Goal: Task Accomplishment & Management: Manage account settings

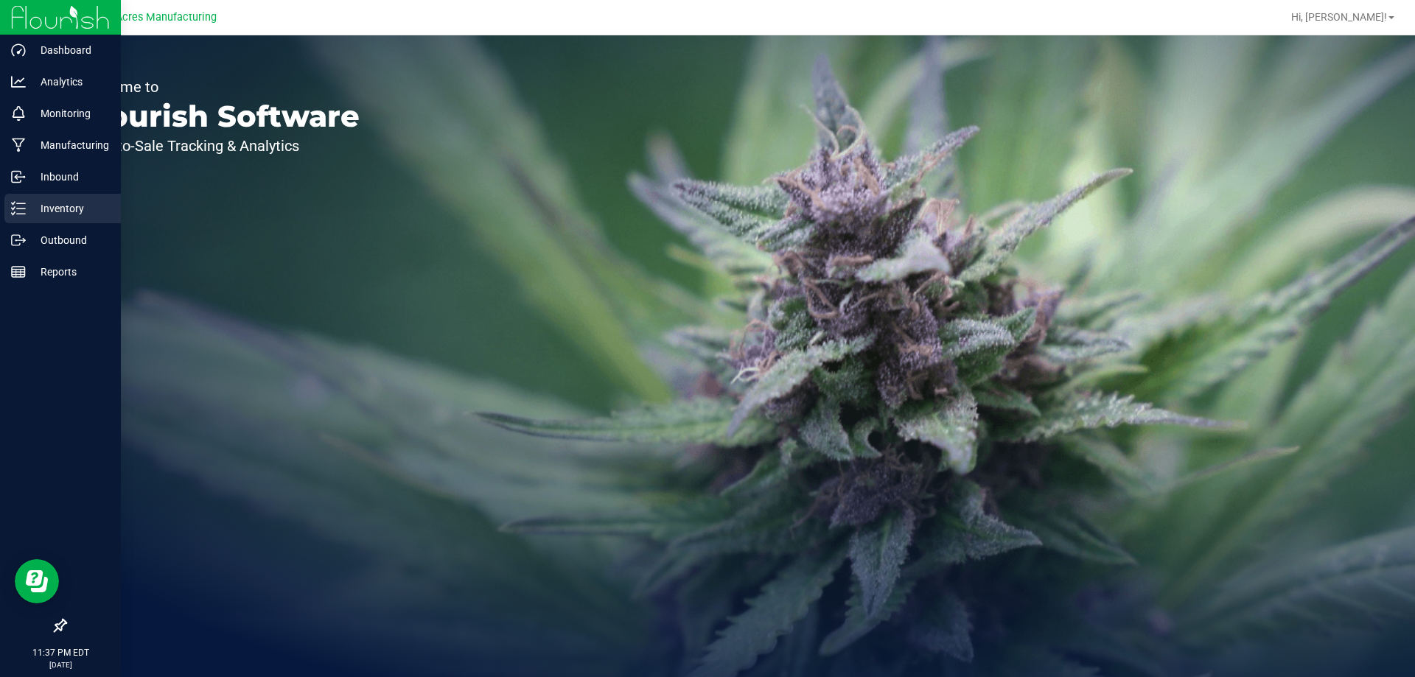
click at [27, 210] on p "Inventory" at bounding box center [70, 209] width 88 height 18
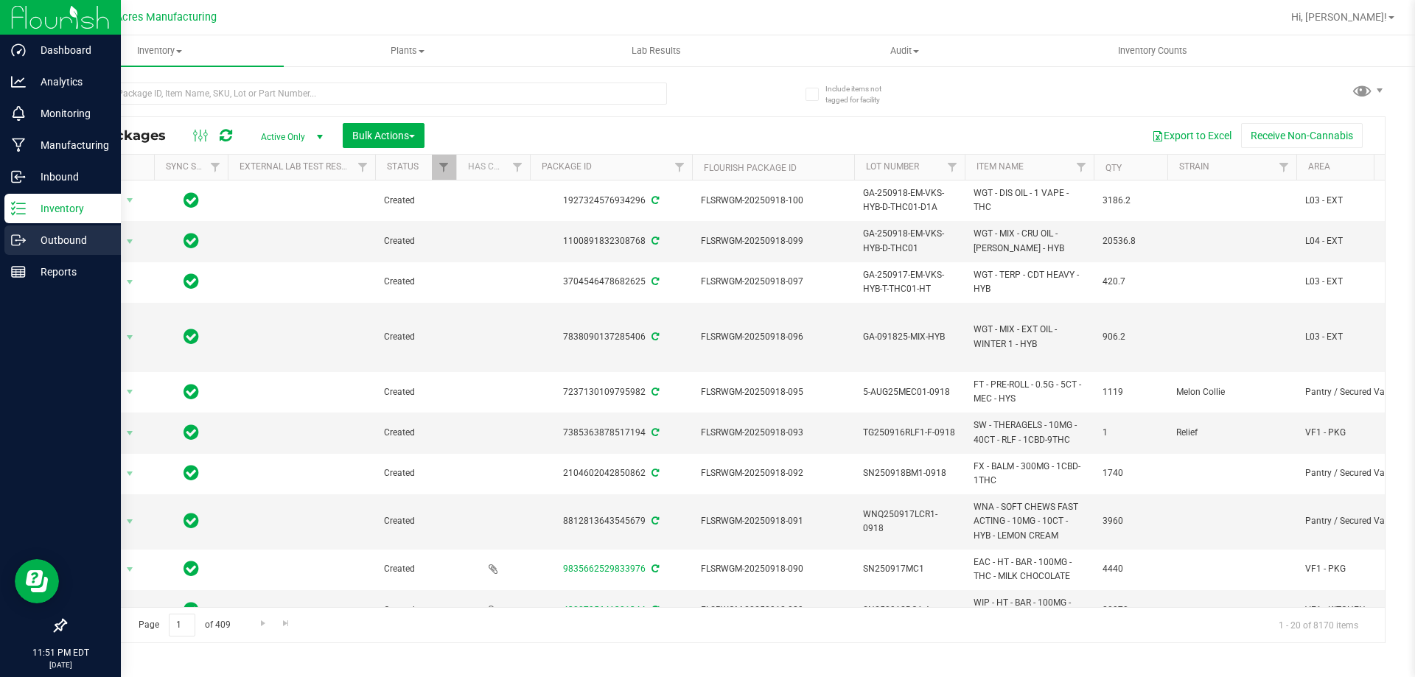
click at [18, 233] on icon at bounding box center [18, 240] width 15 height 15
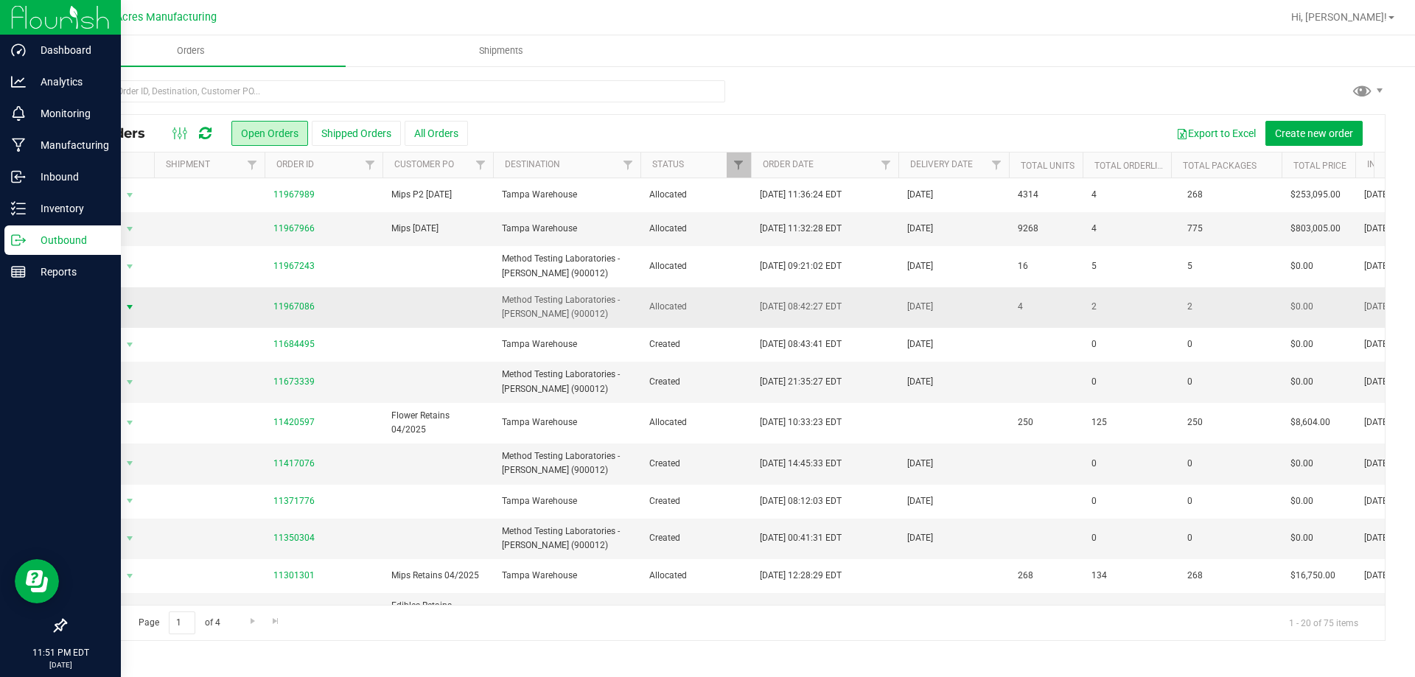
click at [105, 303] on span "Action" at bounding box center [100, 307] width 40 height 21
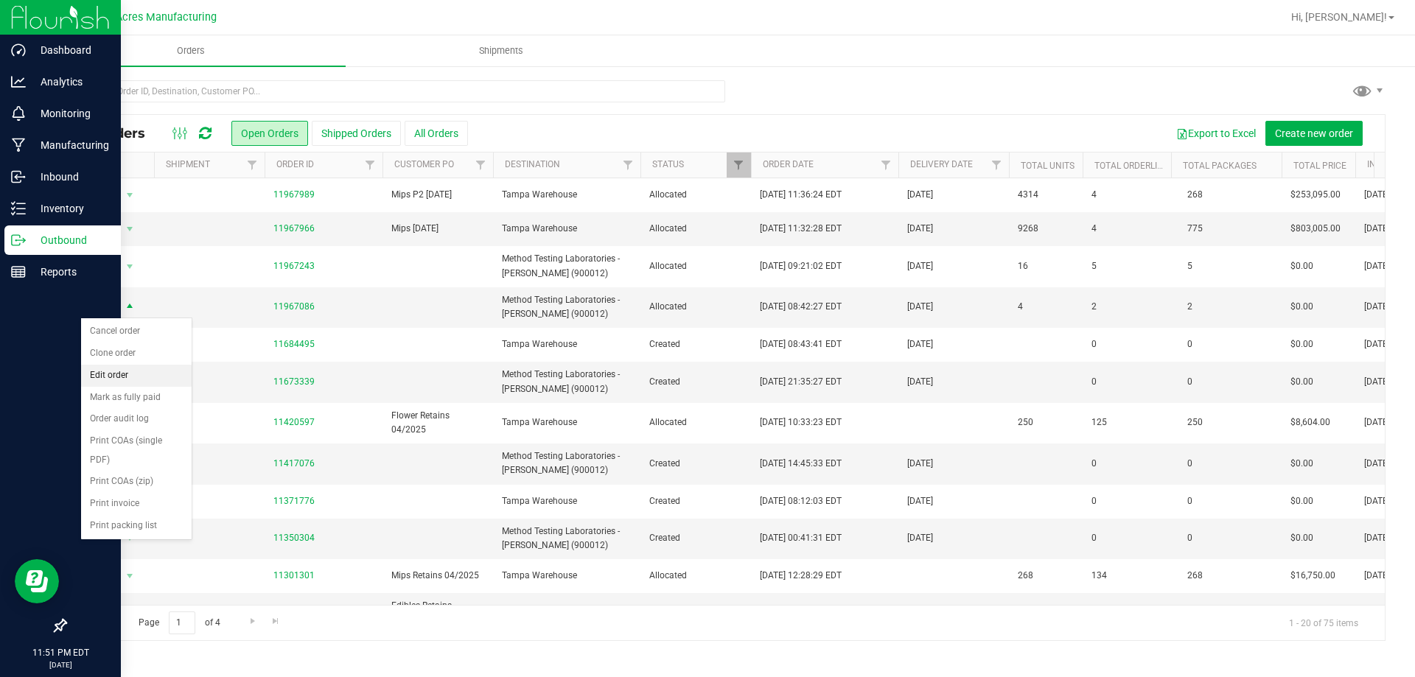
click at [102, 374] on li "Edit order" at bounding box center [136, 376] width 111 height 22
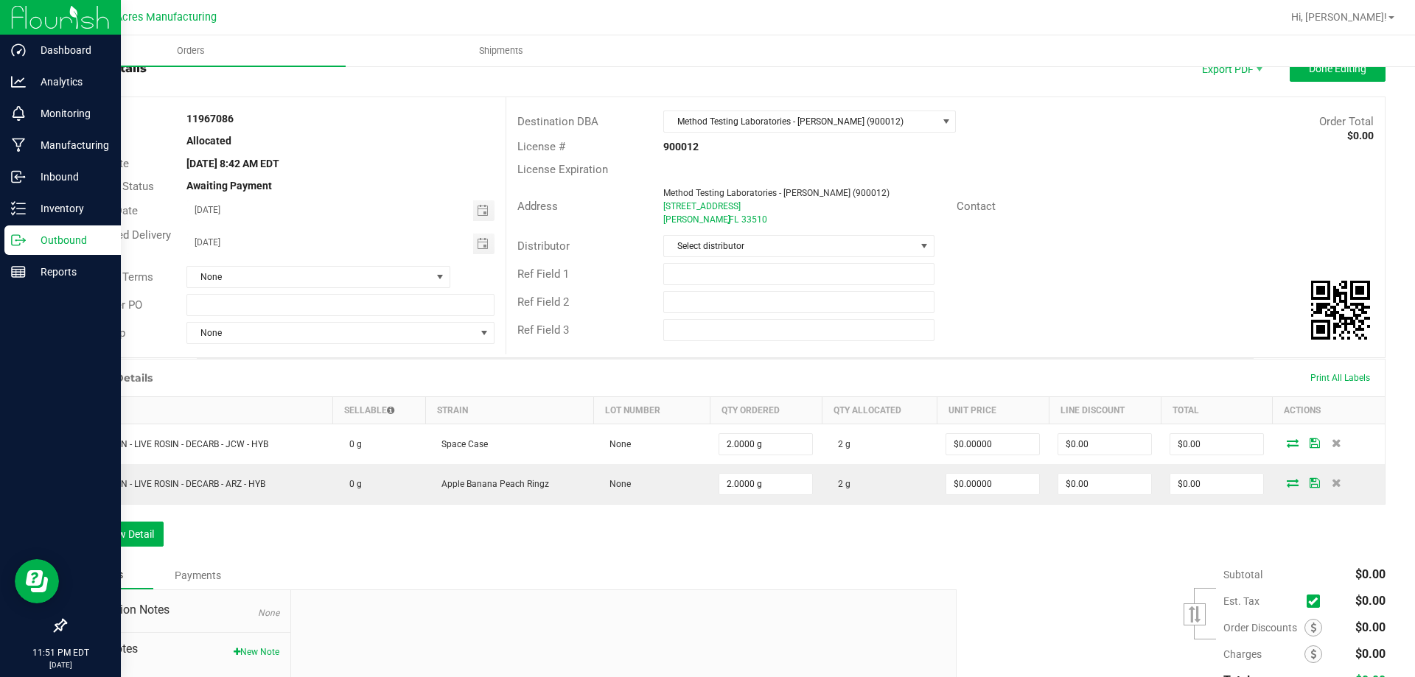
scroll to position [74, 0]
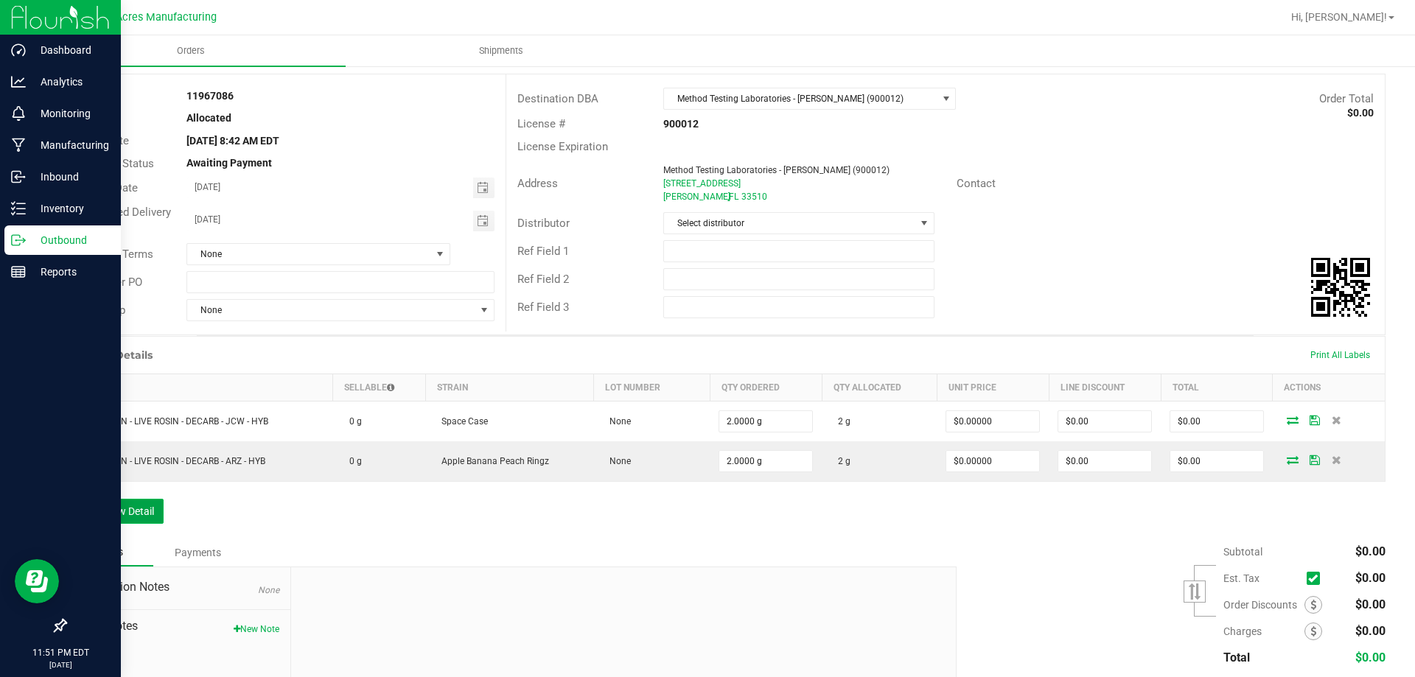
click at [110, 519] on button "Add New Detail" at bounding box center [114, 511] width 99 height 25
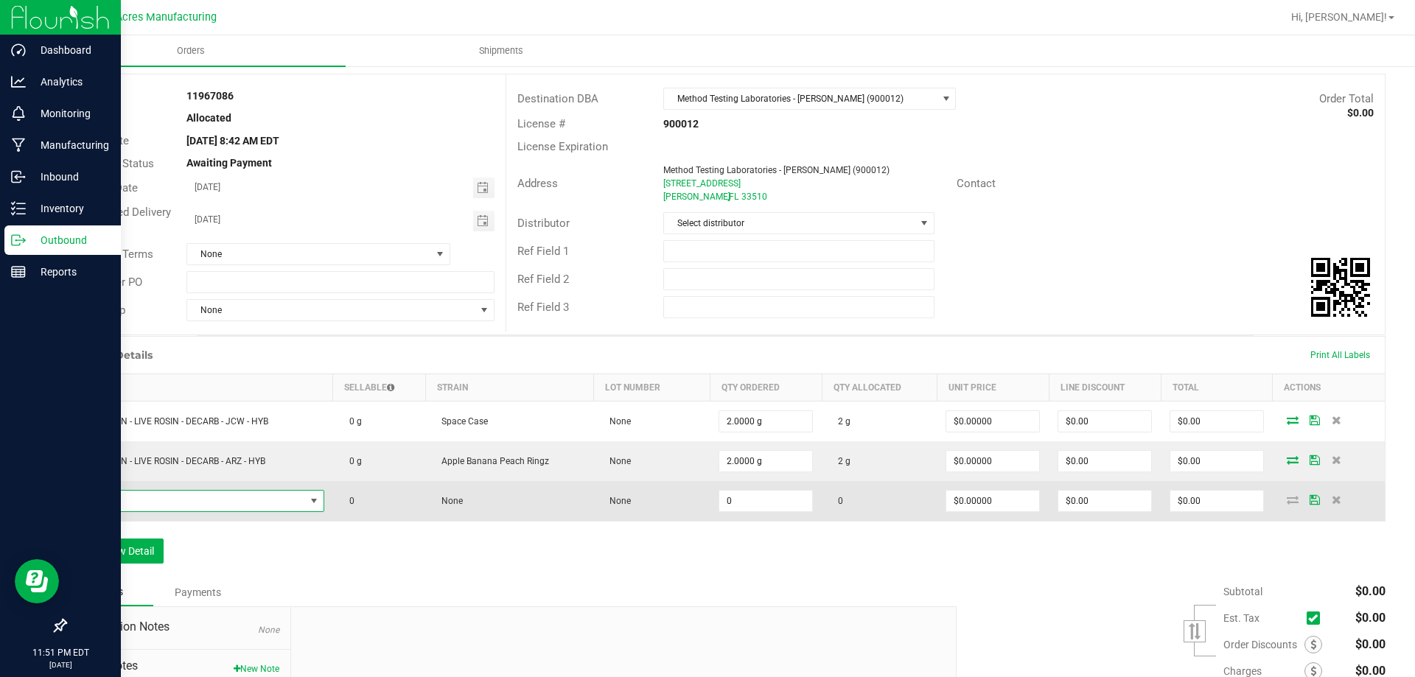
click at [243, 502] on span "NO DATA FOUND" at bounding box center [190, 501] width 229 height 21
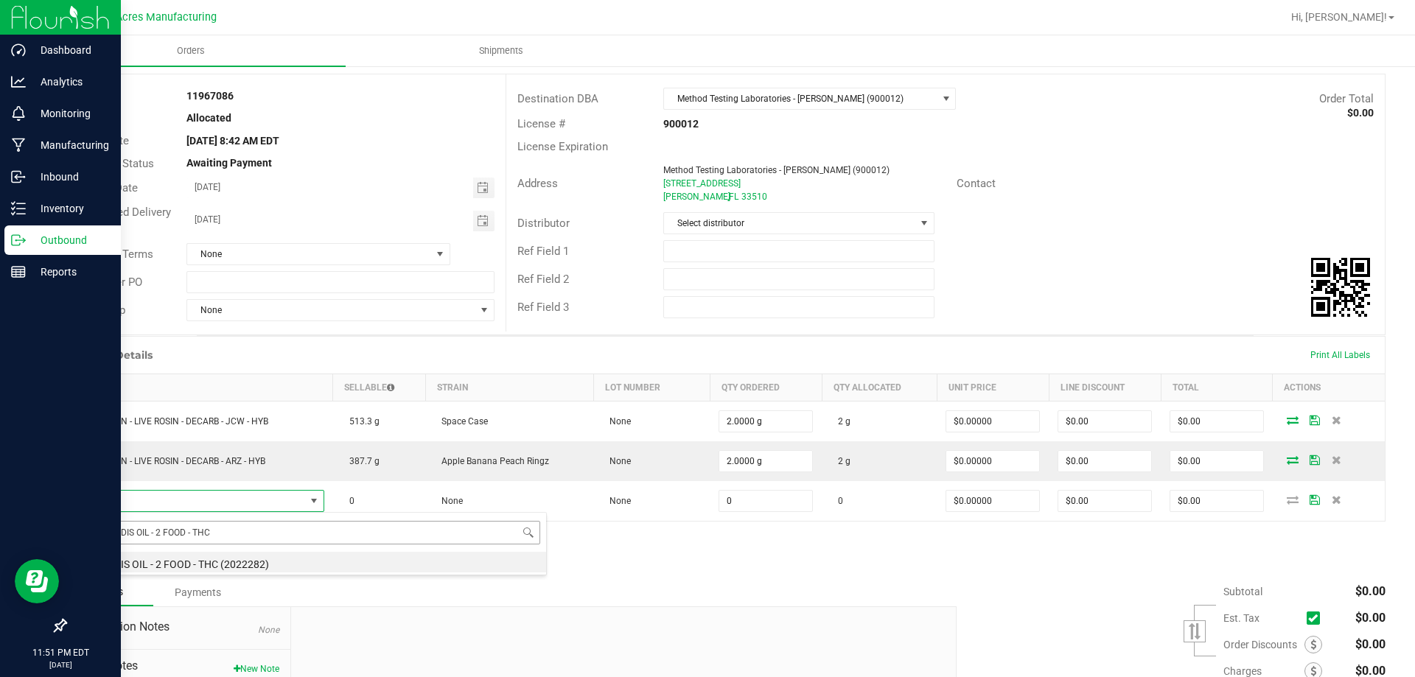
scroll to position [22, 245]
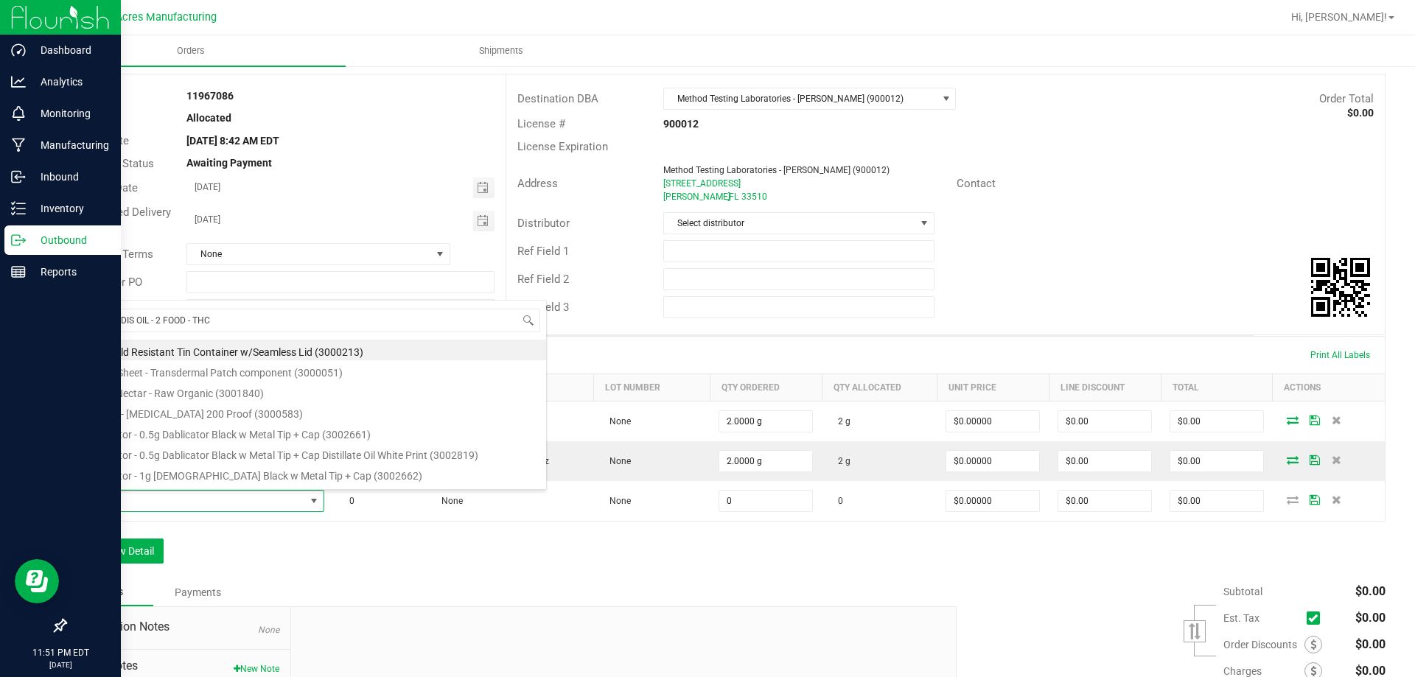
type input "WGT - DIS OIL - 2 FOOD - TH"
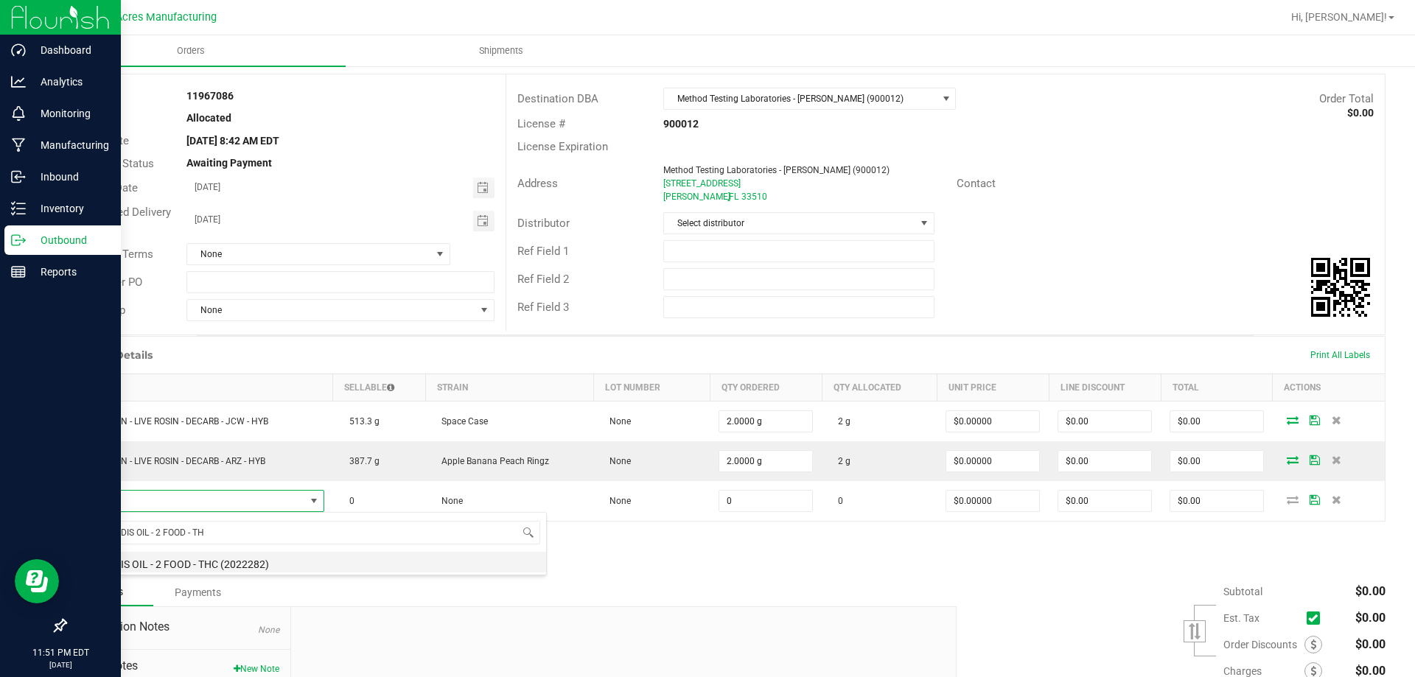
click at [173, 559] on li "WGT - DIS OIL - 2 FOOD - THC (2022282)" at bounding box center [311, 562] width 470 height 21
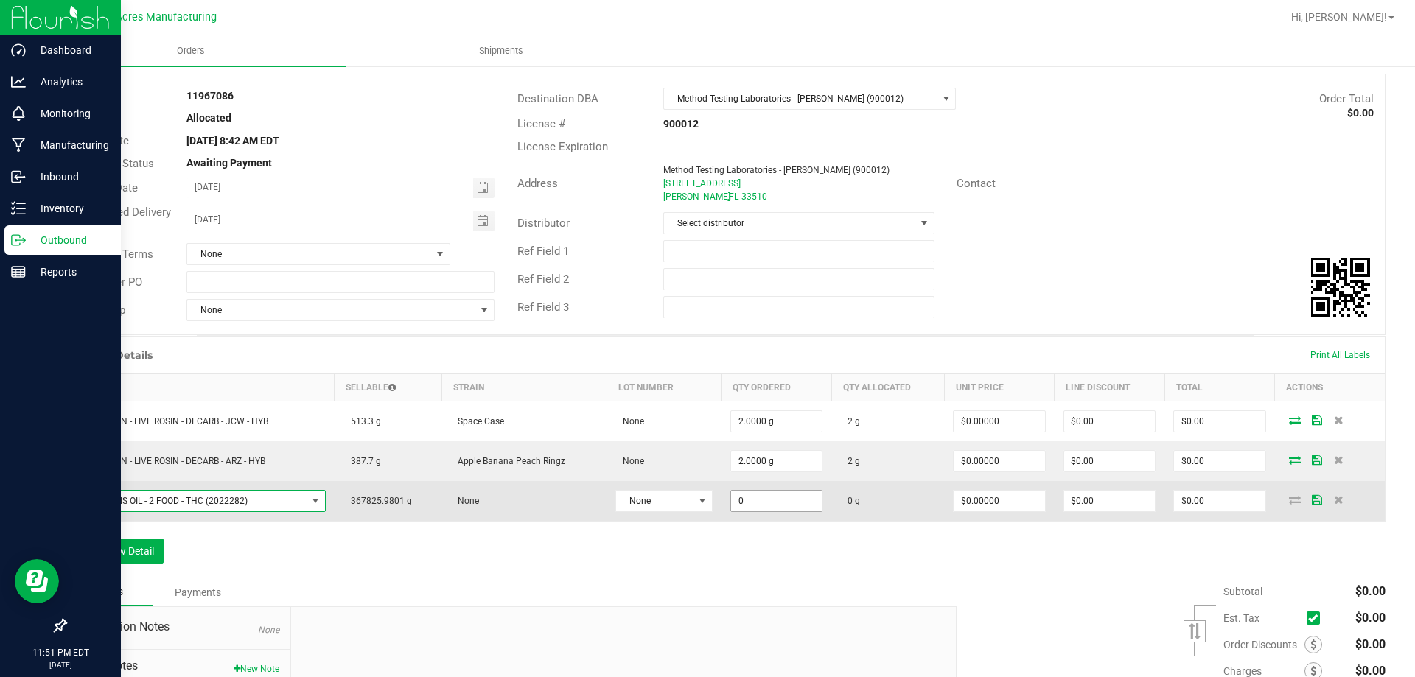
click at [771, 504] on input "0" at bounding box center [776, 501] width 91 height 21
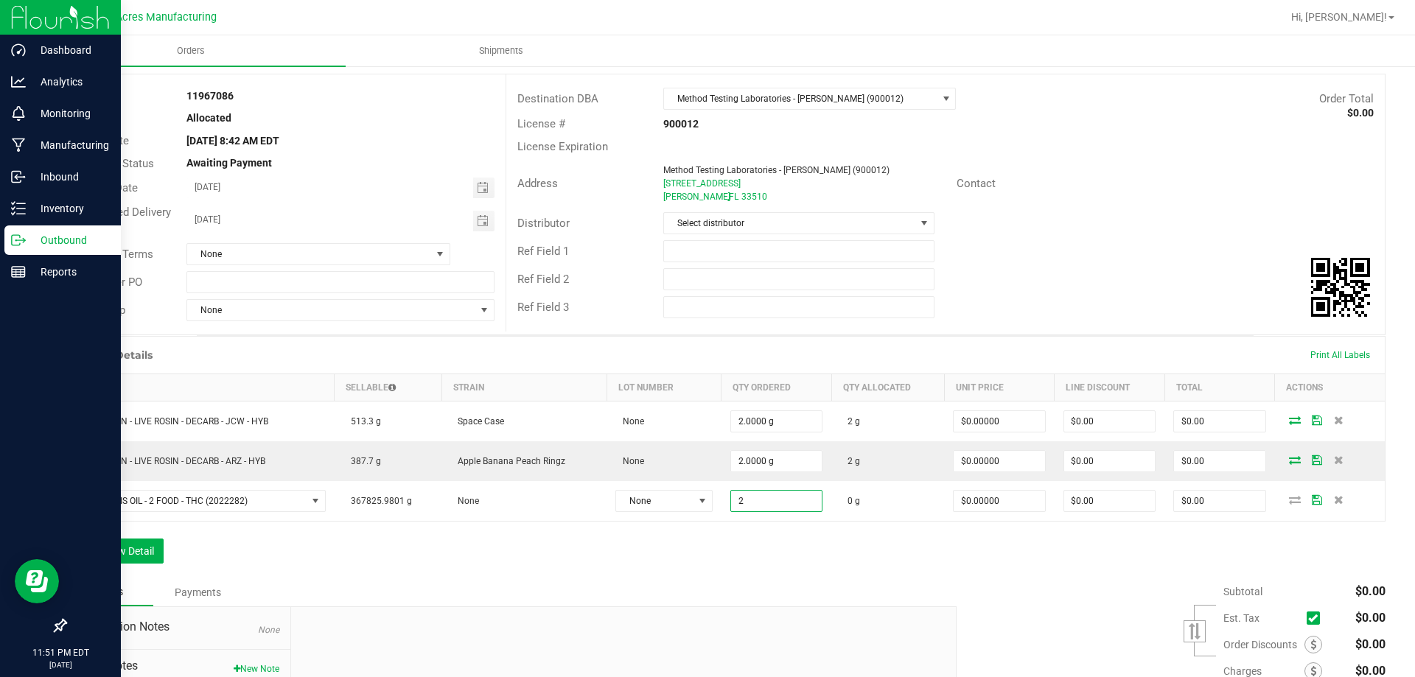
type input "2.0000 g"
click at [921, 573] on div "Order Details Print All Labels Item Sellable Strain Lot Number Qty Ordered Qty …" at bounding box center [725, 457] width 1320 height 242
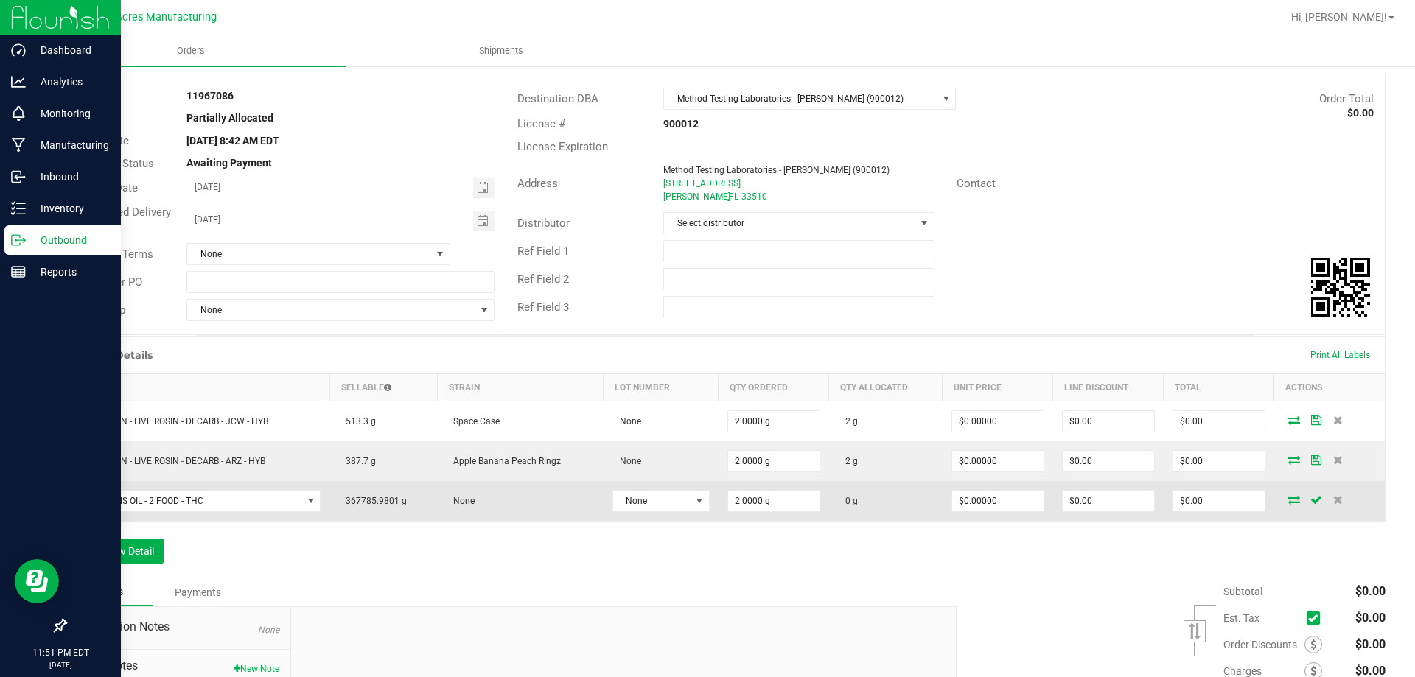
click at [1288, 503] on icon at bounding box center [1294, 499] width 12 height 9
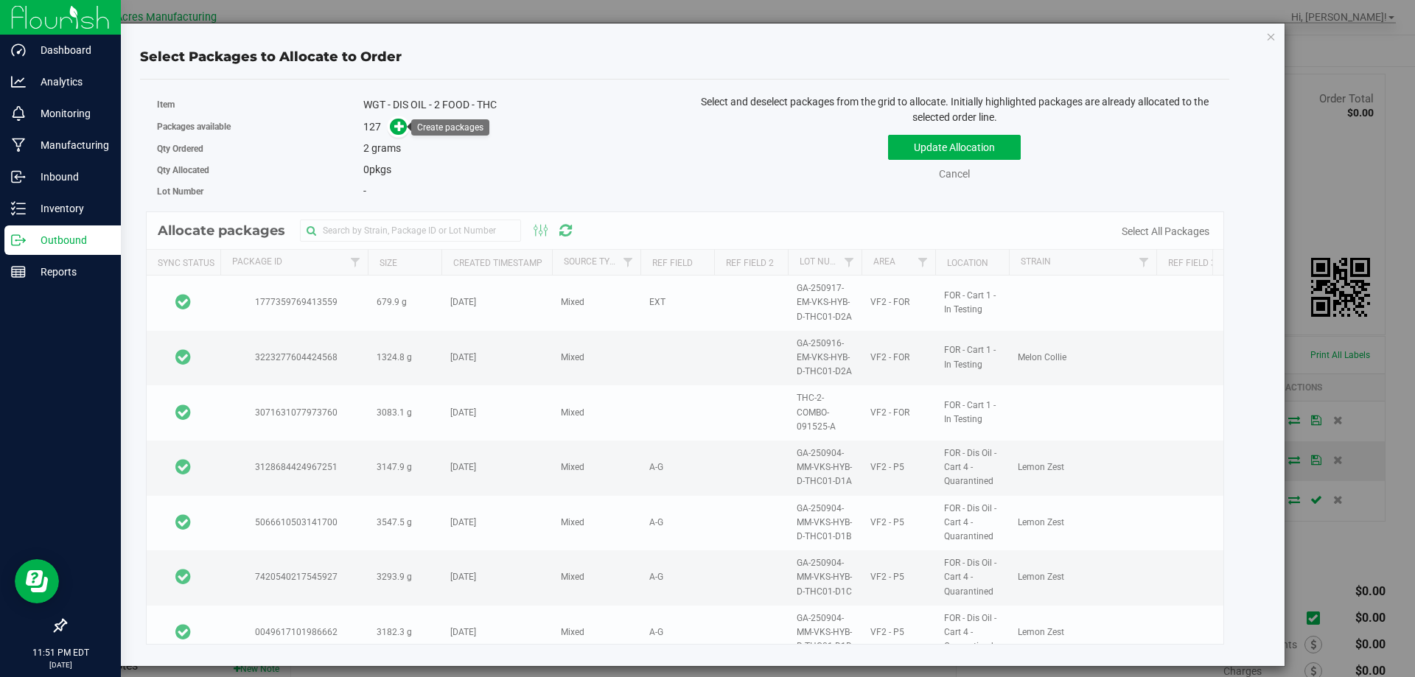
click at [407, 126] on link at bounding box center [398, 125] width 19 height 13
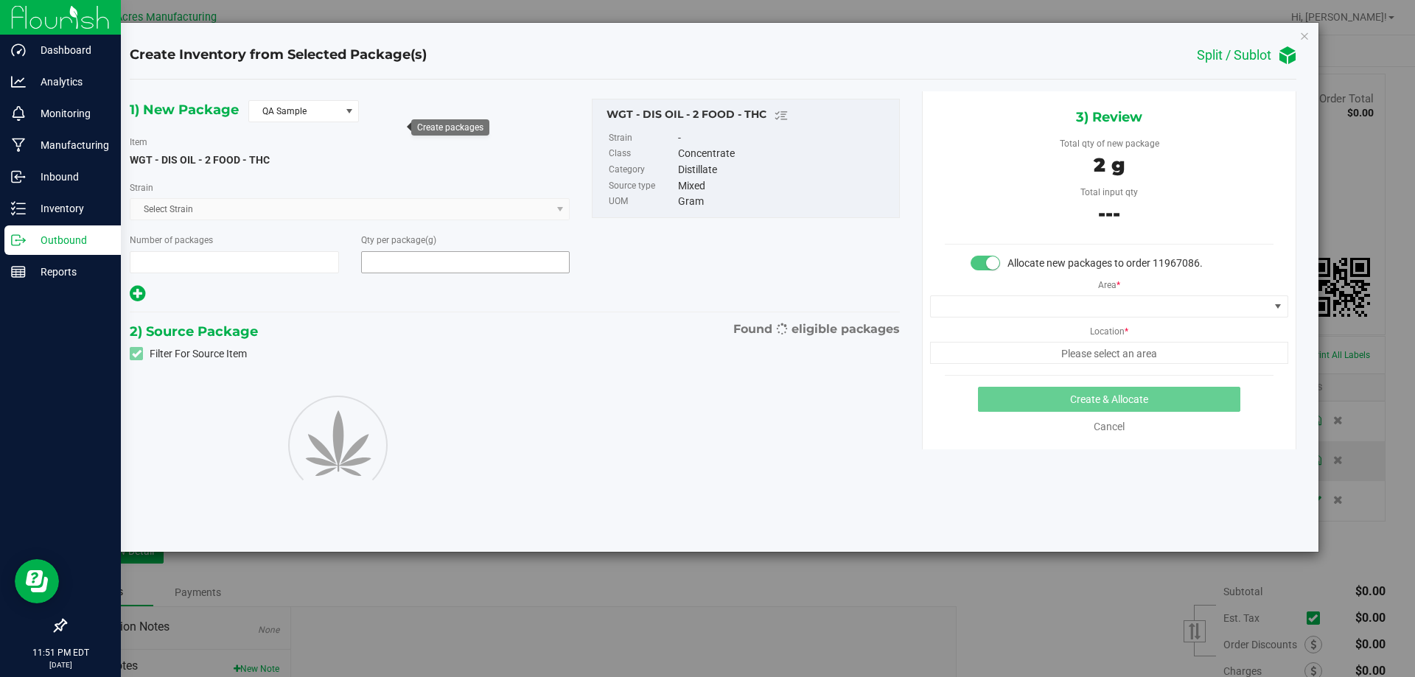
type input "1"
type input "2.0000"
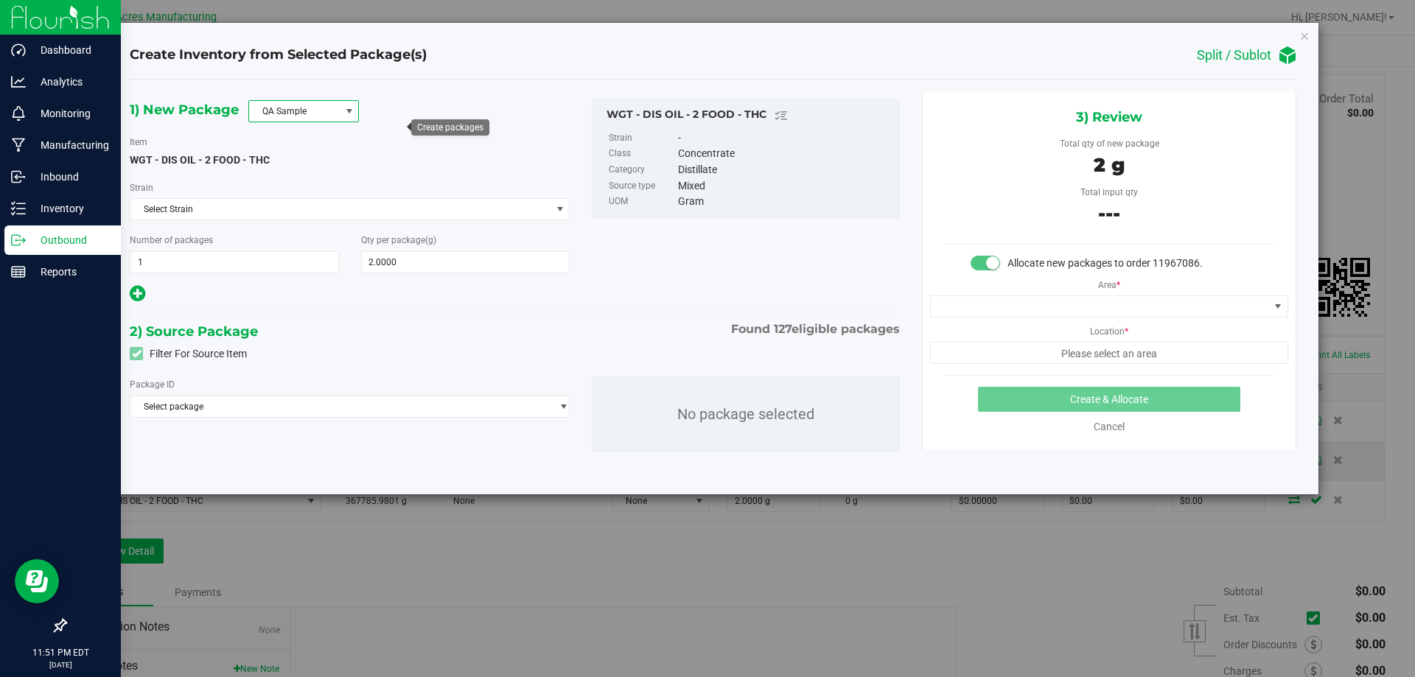
click at [350, 107] on span at bounding box center [349, 111] width 12 height 12
click at [318, 175] on li "R&D Sample" at bounding box center [303, 177] width 109 height 21
click at [380, 402] on span "Select package" at bounding box center [340, 406] width 420 height 21
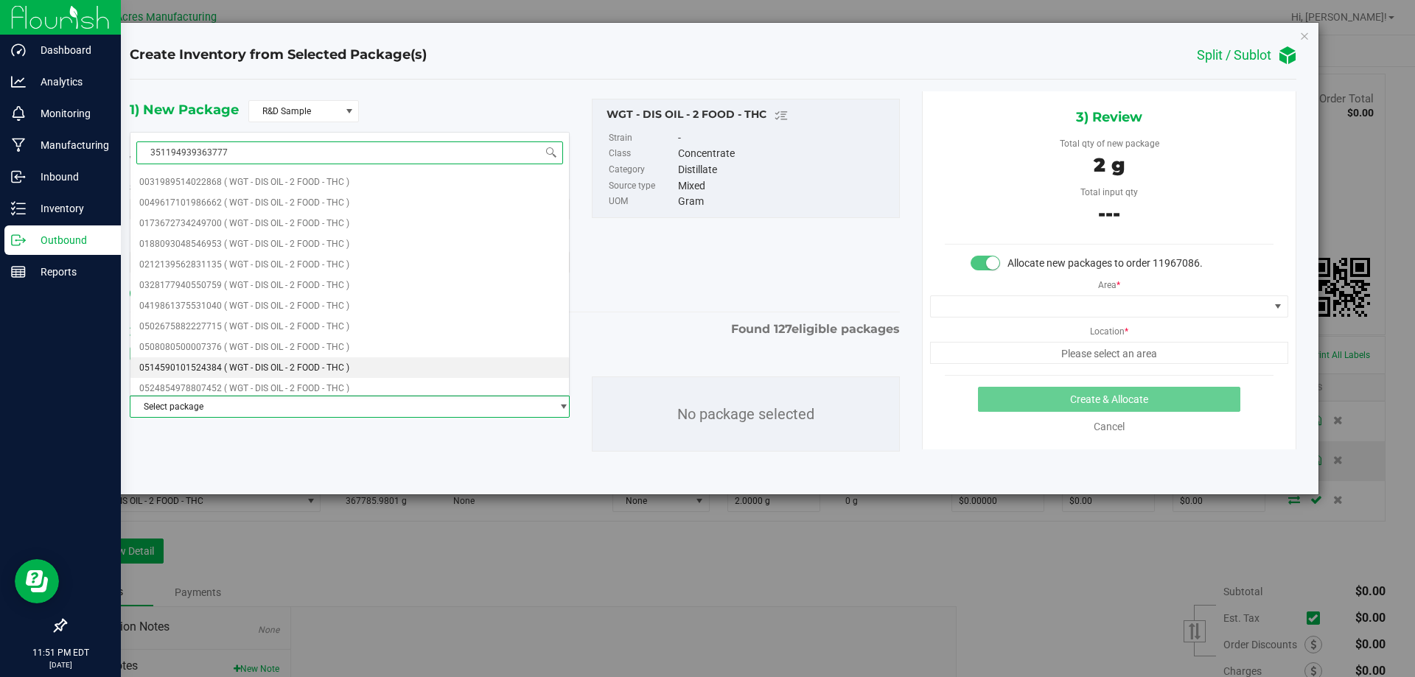
type input "3511949393637776"
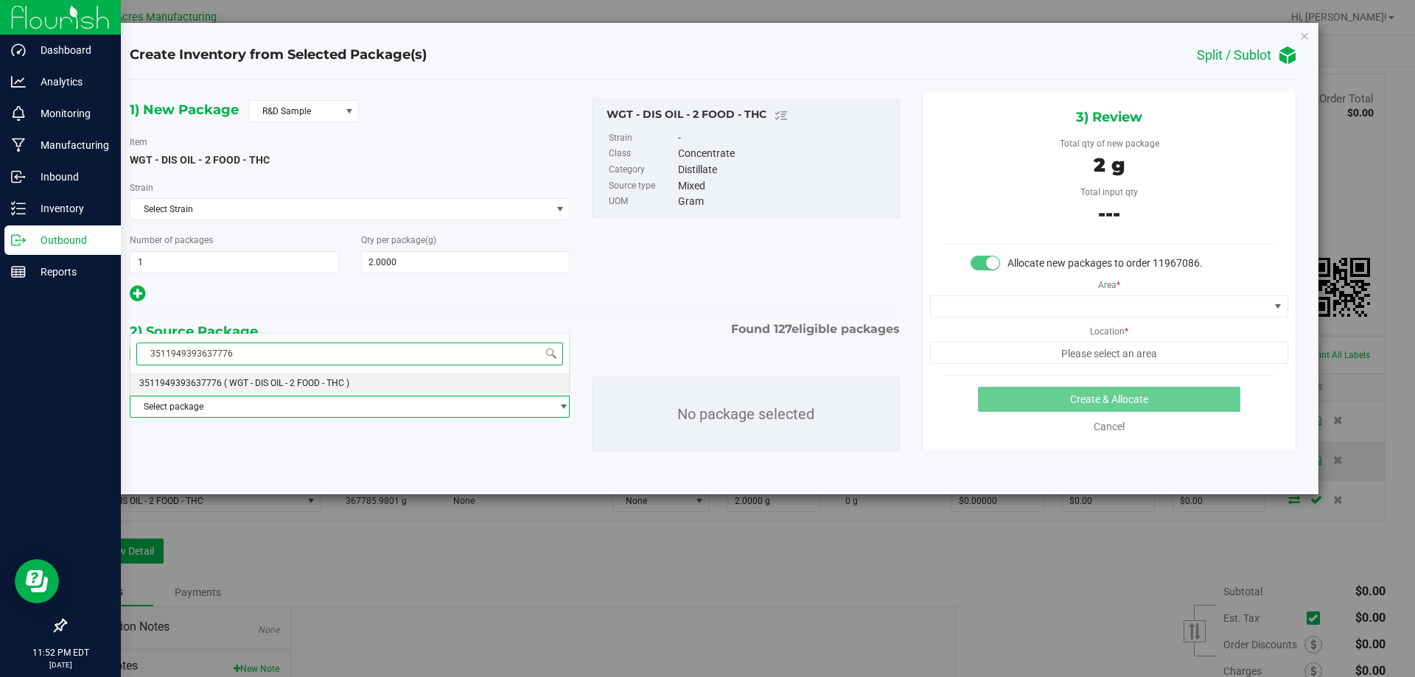
click at [458, 381] on li "3511949393637776 ( WGT - DIS OIL - 2 FOOD - THC )" at bounding box center [349, 383] width 438 height 21
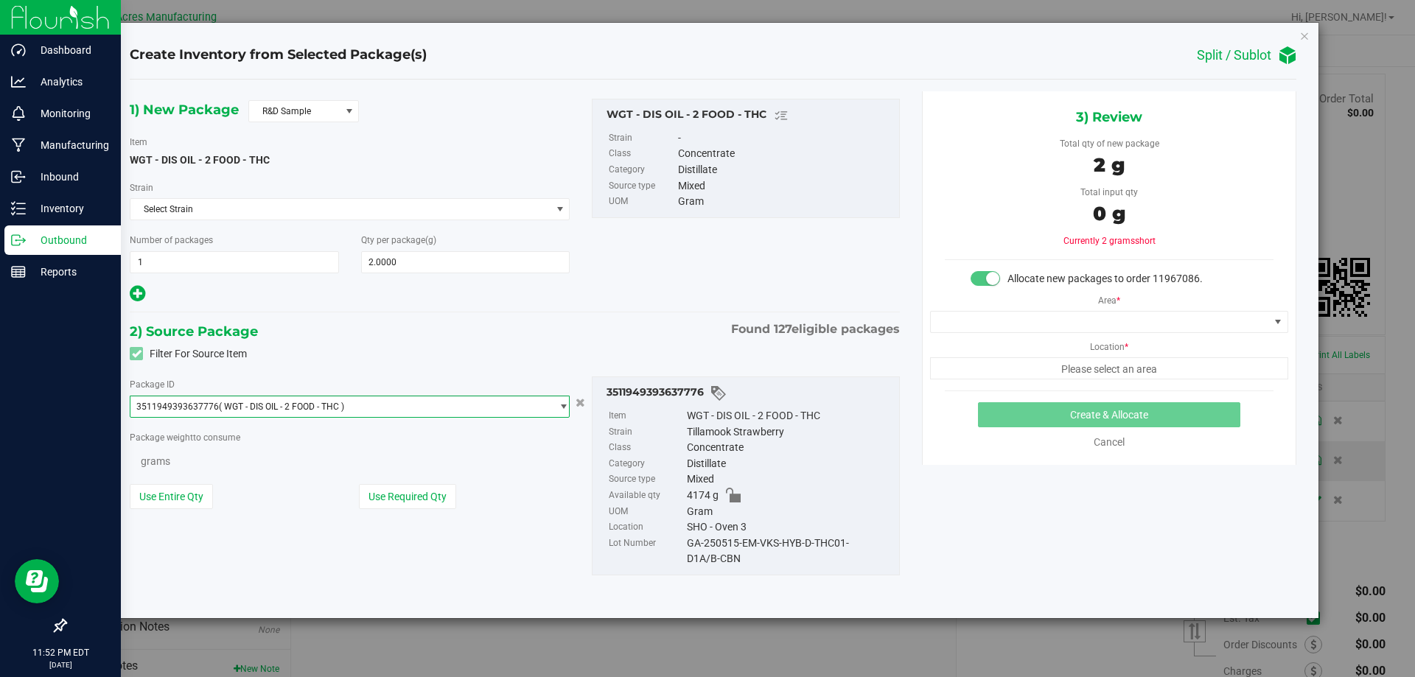
scroll to position [1031, 0]
click at [380, 502] on button "Use Required Qty" at bounding box center [407, 498] width 97 height 25
type input "2.0000 g"
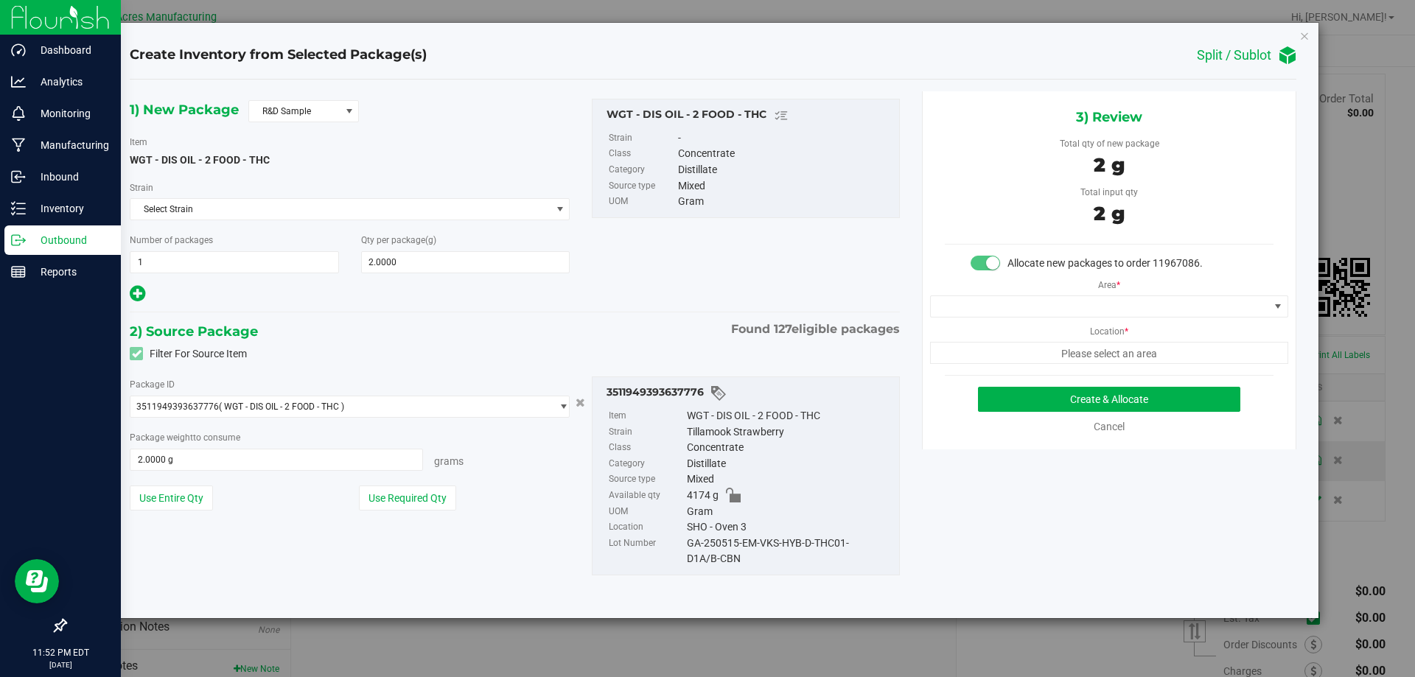
click at [995, 318] on div "Area * Location * Please select an area" at bounding box center [1108, 317] width 373 height 93
click at [992, 309] on span at bounding box center [1100, 306] width 338 height 21
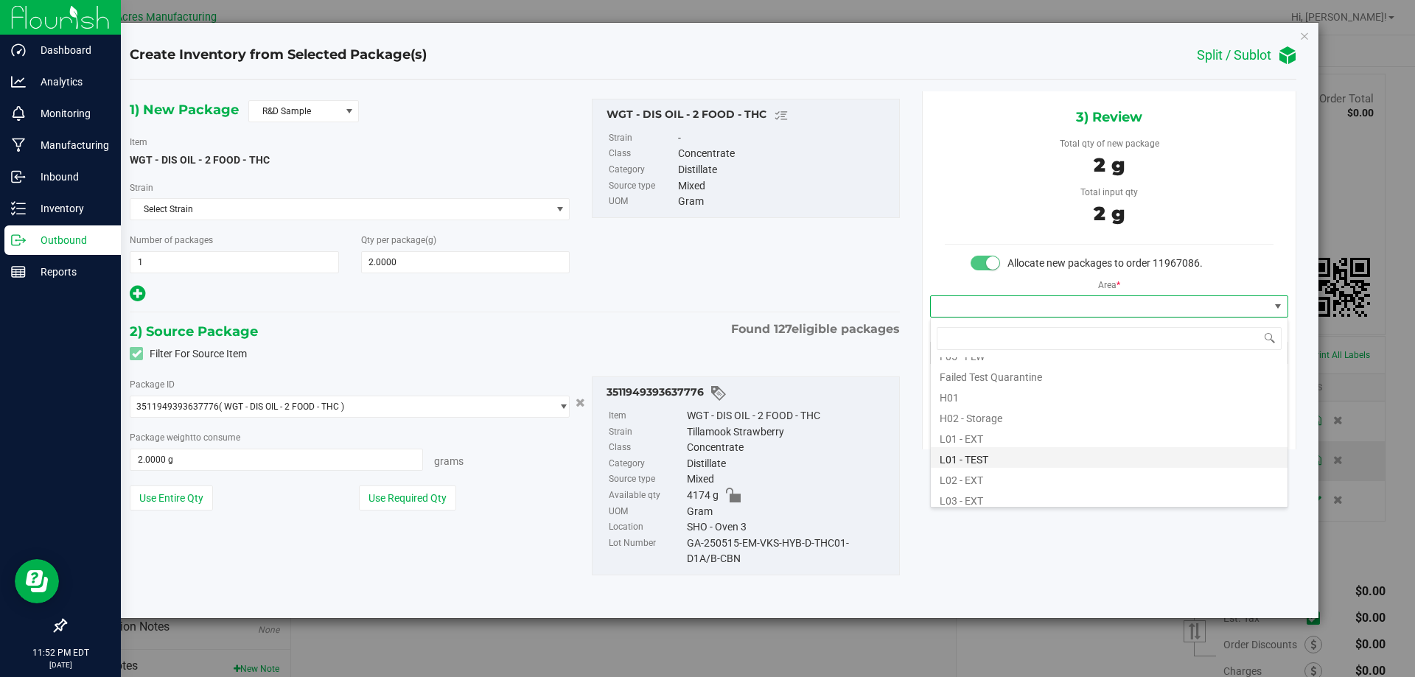
scroll to position [221, 0]
click at [974, 477] on li "L03 - EXT" at bounding box center [1109, 476] width 357 height 21
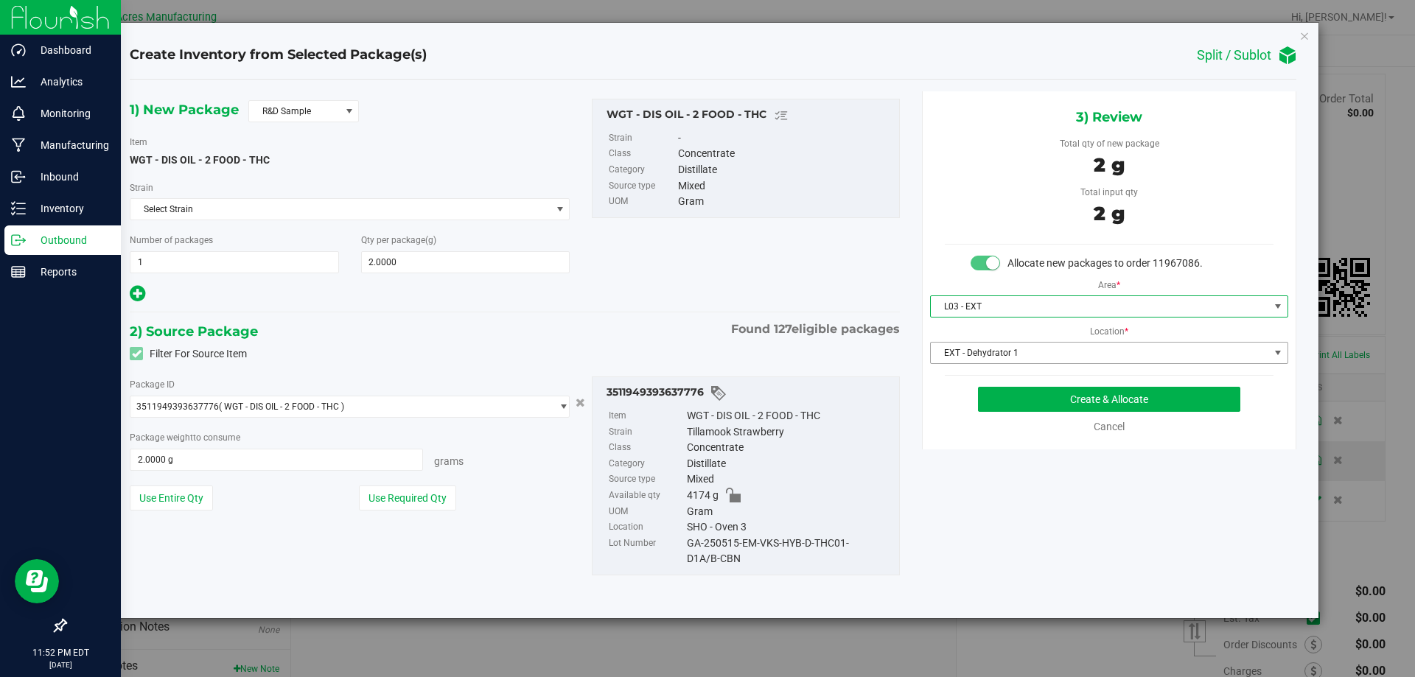
click at [1003, 357] on span "EXT - Dehydrator 1" at bounding box center [1100, 353] width 338 height 21
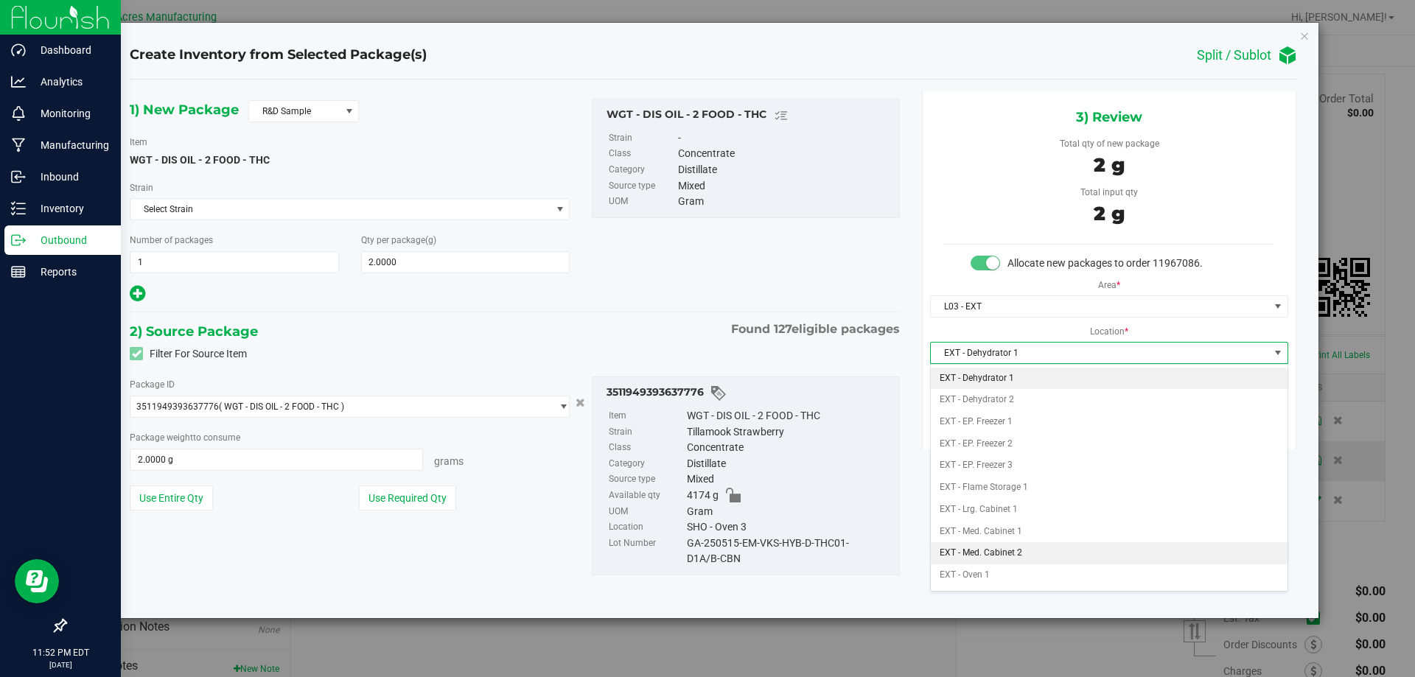
click at [1012, 551] on li "EXT - Med. Cabinet 2" at bounding box center [1109, 553] width 357 height 22
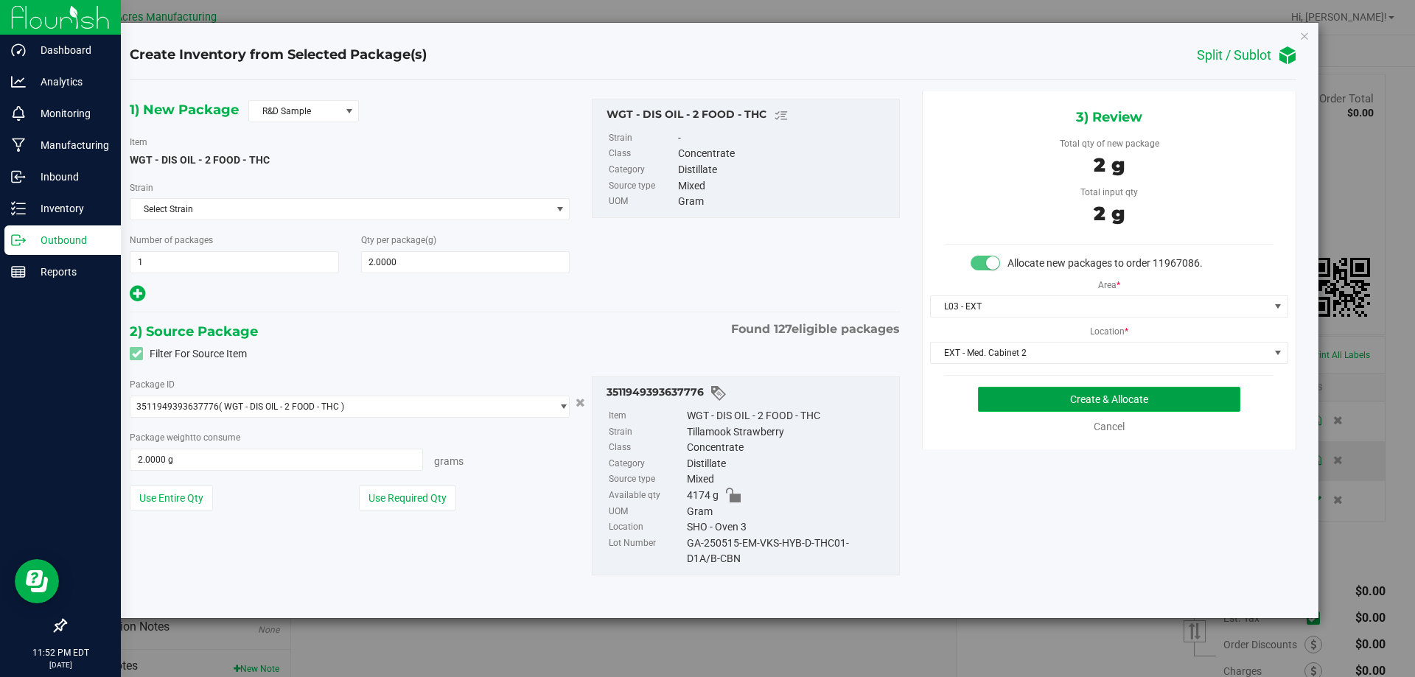
click at [1084, 403] on button "Create & Allocate" at bounding box center [1109, 399] width 262 height 25
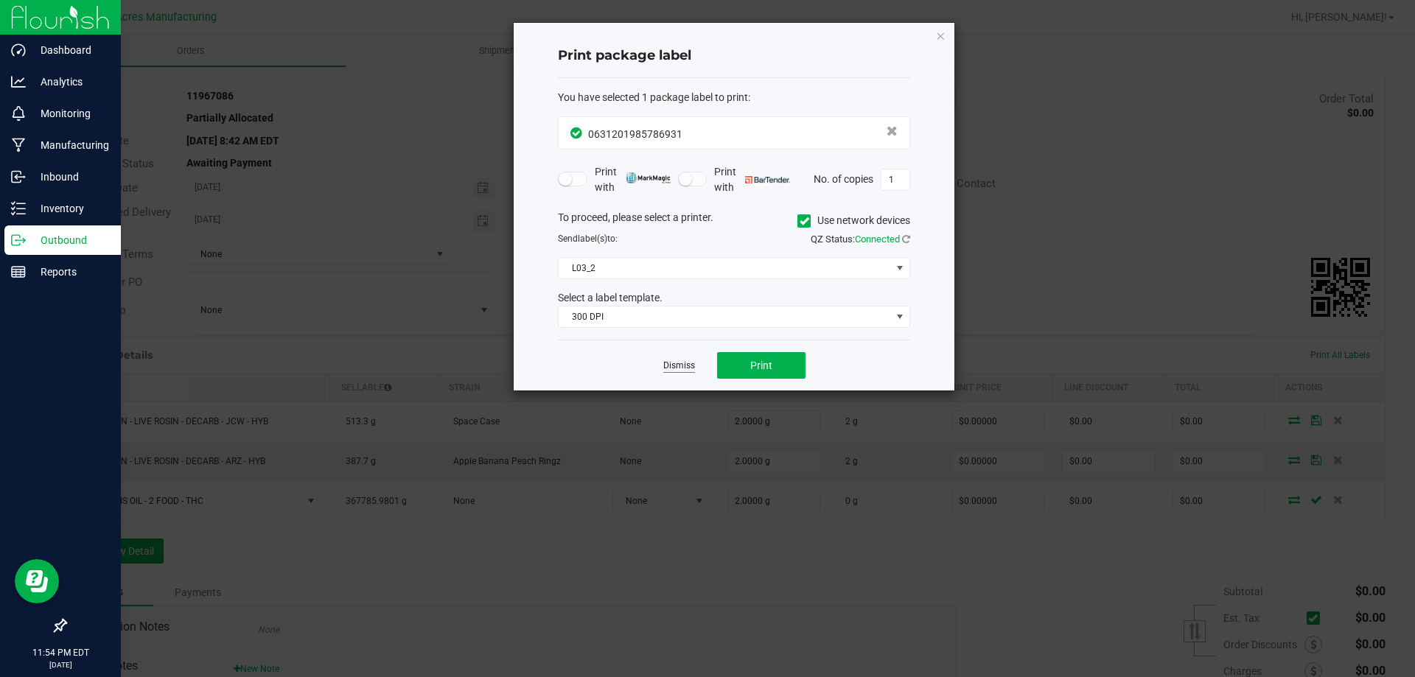
click at [665, 368] on link "Dismiss" at bounding box center [679, 366] width 32 height 13
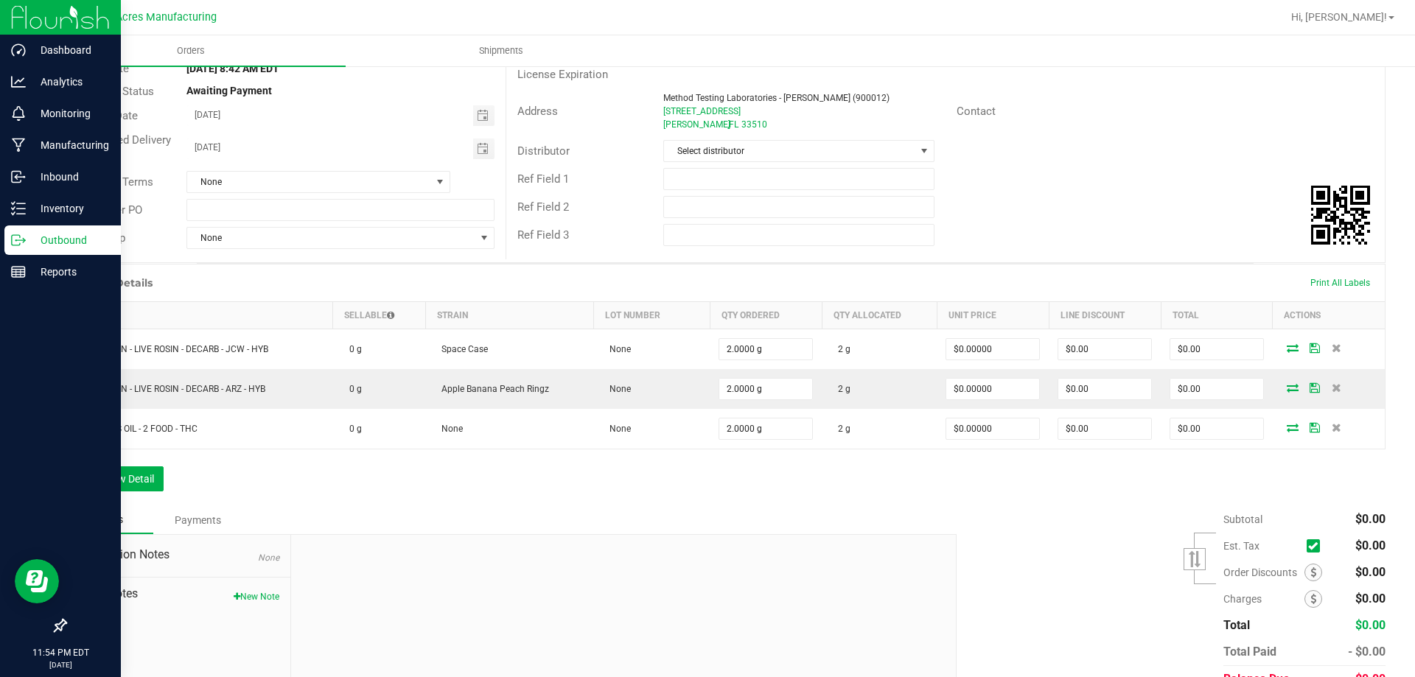
scroll to position [217, 0]
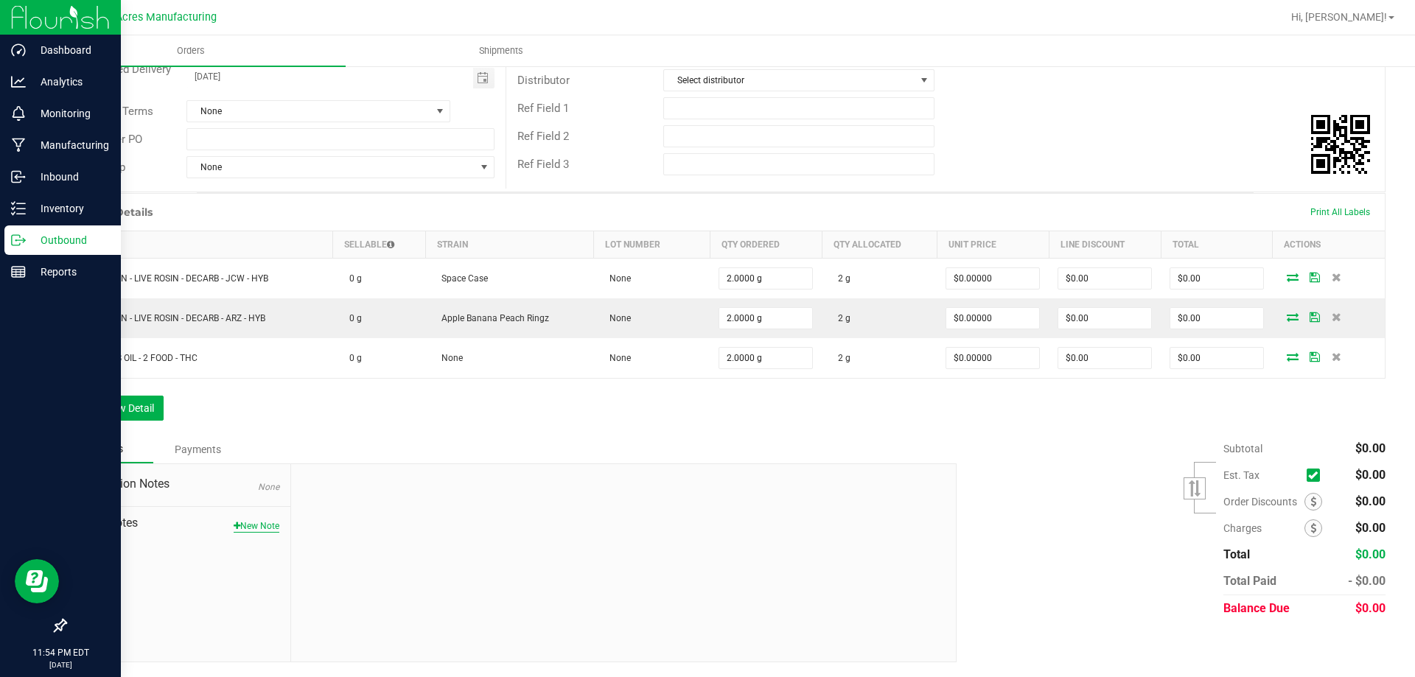
click at [243, 526] on button "New Note" at bounding box center [257, 525] width 46 height 13
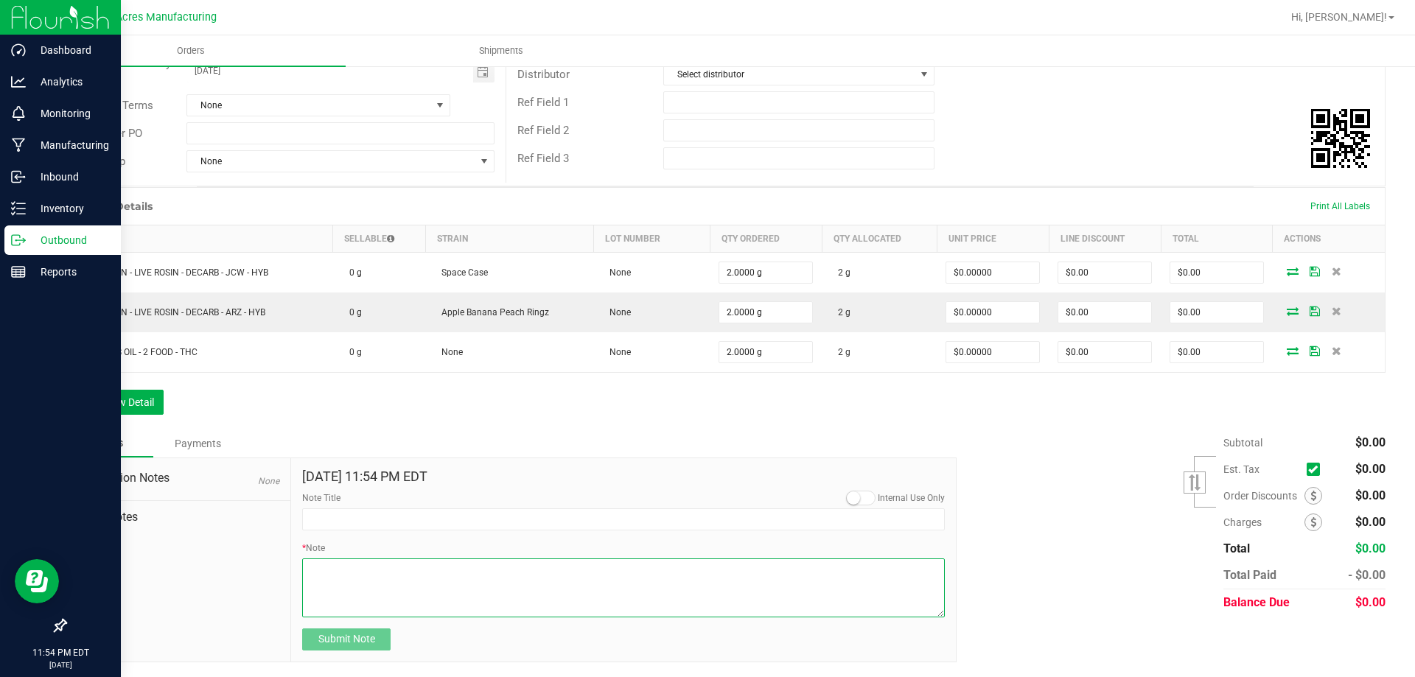
click at [346, 570] on textarea "* Note" at bounding box center [623, 587] width 642 height 59
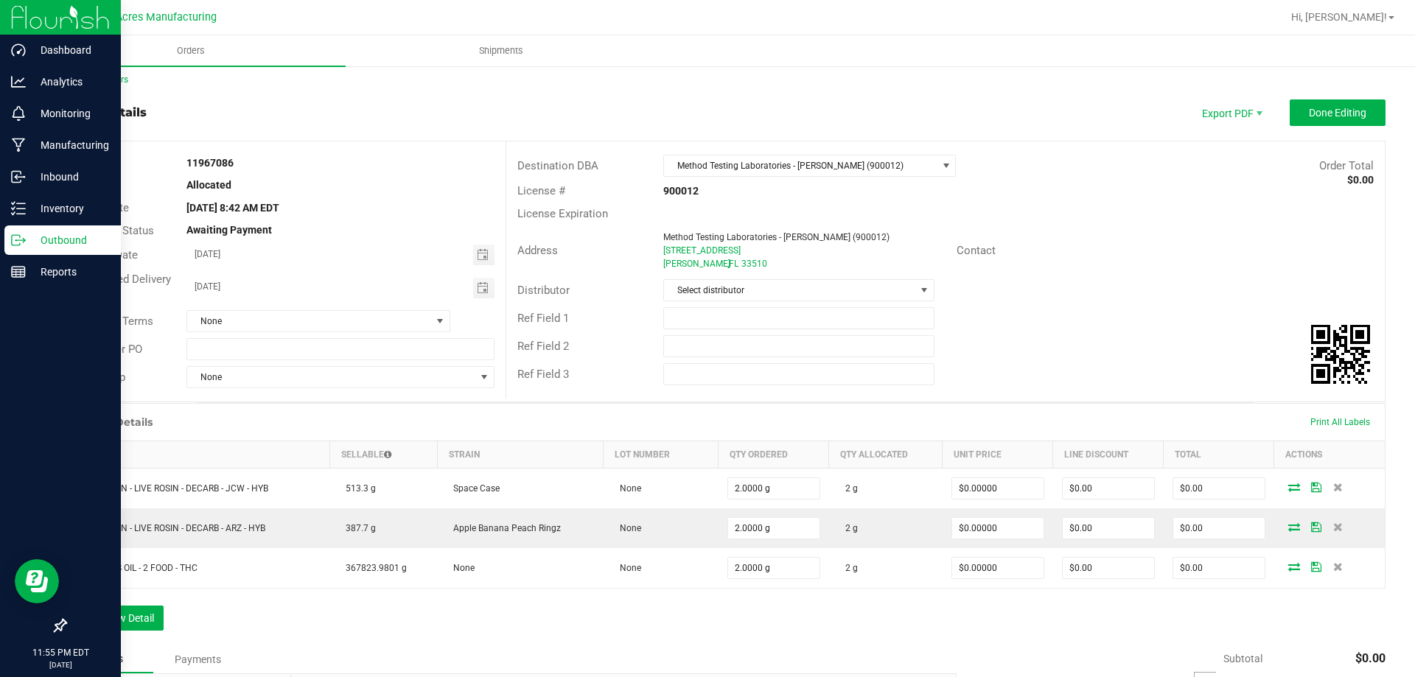
scroll to position [0, 0]
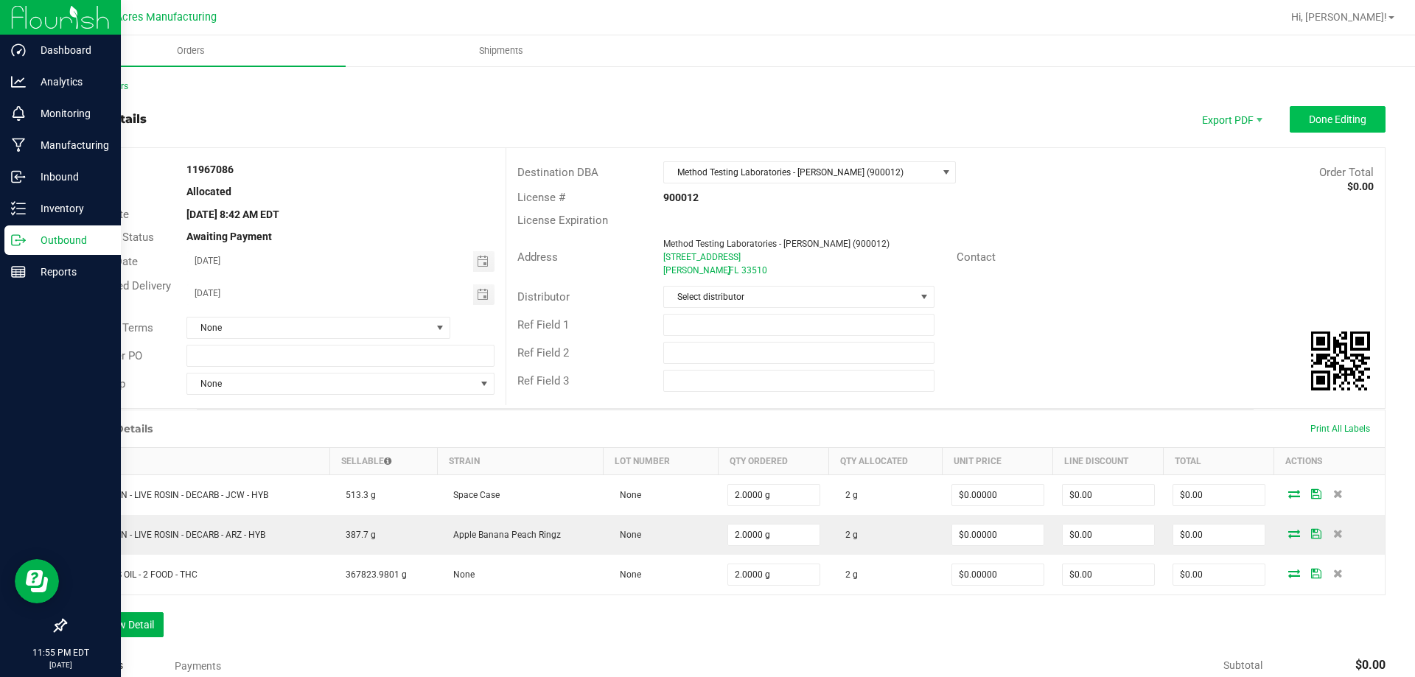
type textarea "Destination: Method Seal: 046356 Performed by: RHN-175"
click at [1333, 122] on span "Done Editing" at bounding box center [1336, 119] width 57 height 12
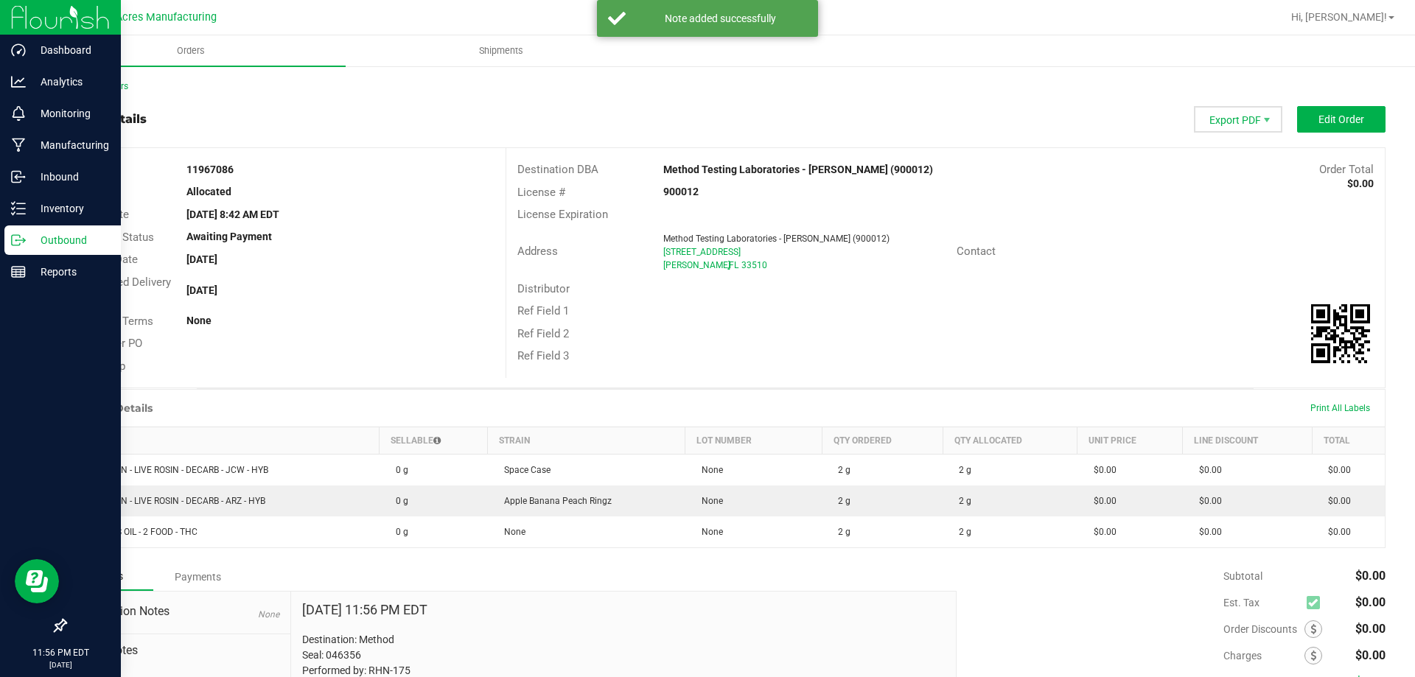
click at [1206, 126] on span "Export PDF" at bounding box center [1238, 119] width 88 height 27
click at [1198, 147] on span "Packing List PDF" at bounding box center [1228, 143] width 91 height 21
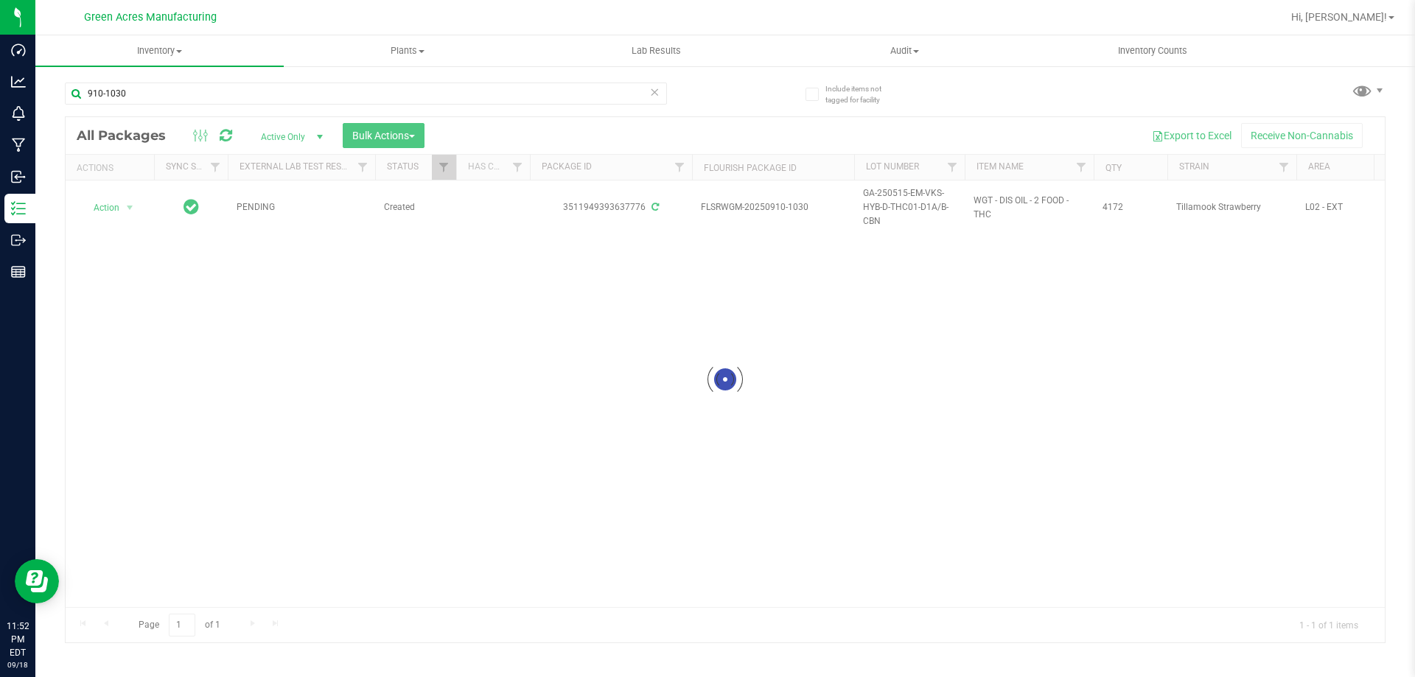
click at [903, 196] on div at bounding box center [725, 379] width 1319 height 525
click at [903, 196] on span "GA-250515-EM-VKS-HYB-D-THC01-D1A/B-CBN" at bounding box center [909, 207] width 93 height 43
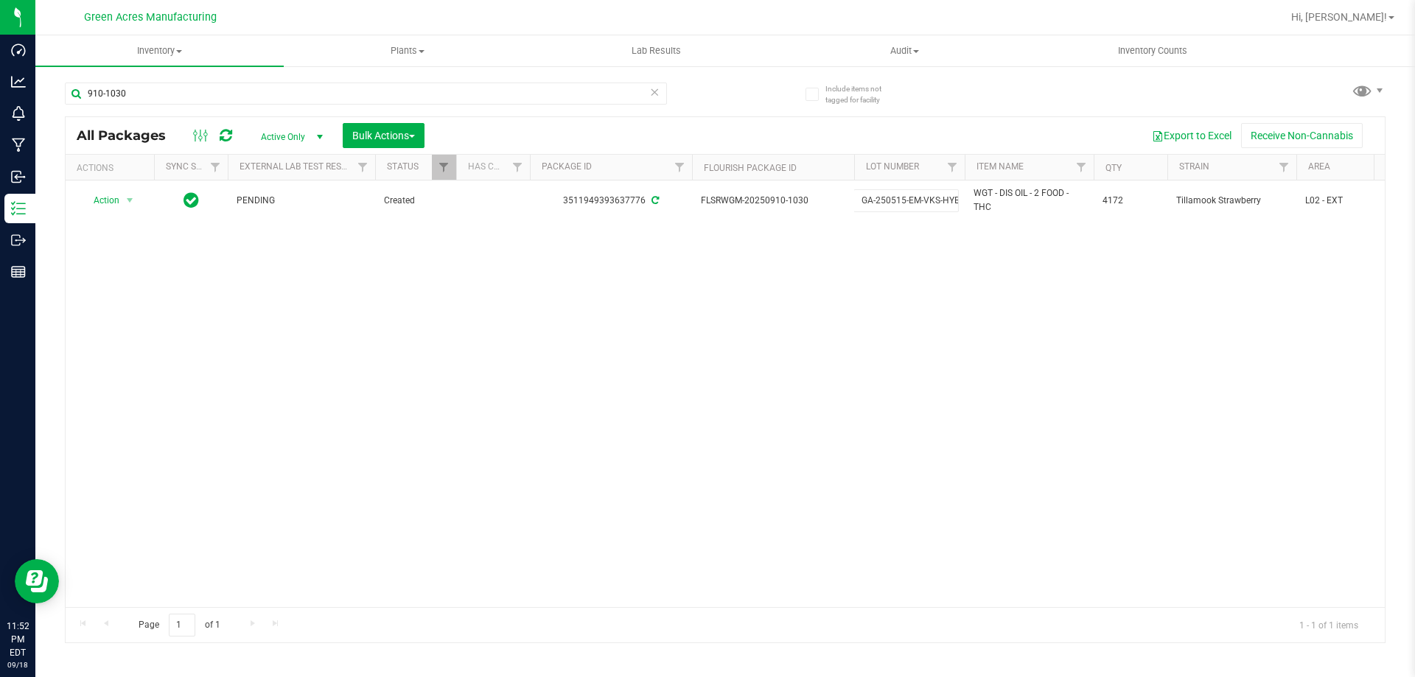
click at [903, 196] on input "GA-250515-EM-VKS-HYB-D-THC01-D1A/B-CBN" at bounding box center [905, 200] width 105 height 23
click at [353, 88] on input "910-1030" at bounding box center [366, 94] width 602 height 22
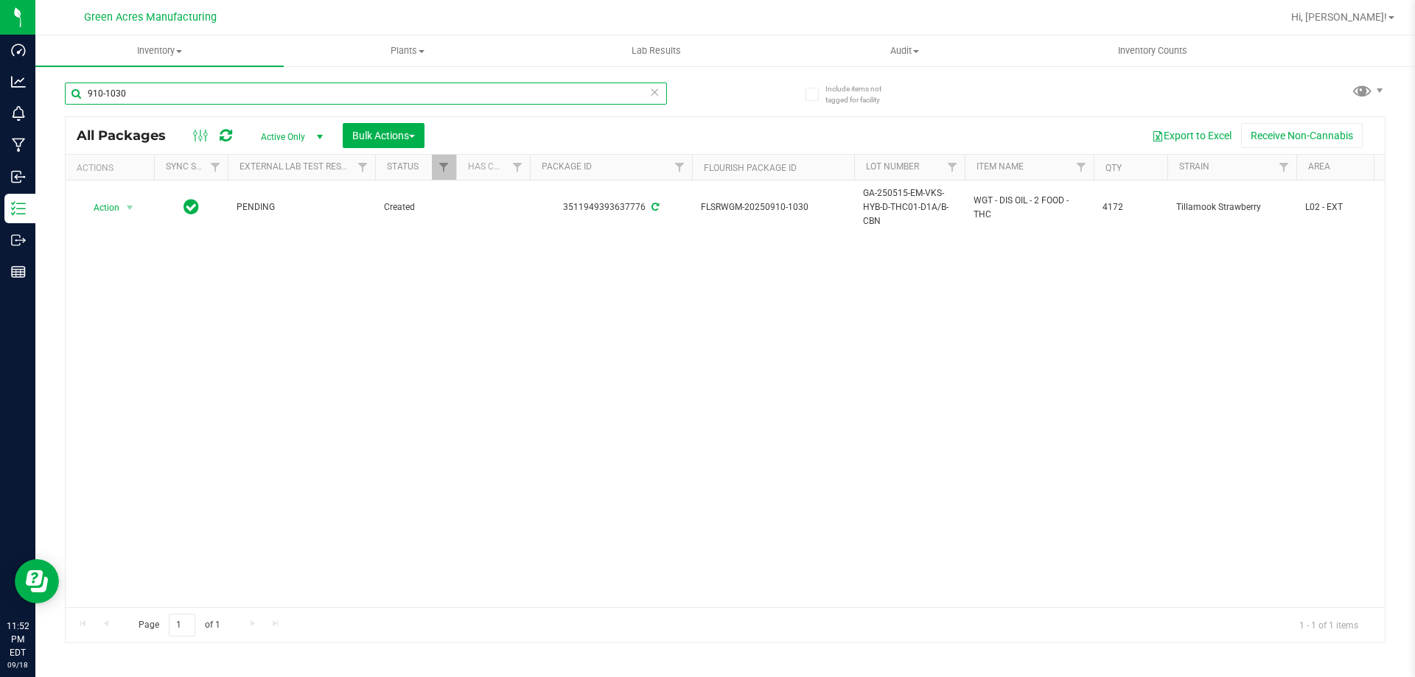
click at [353, 88] on input "910-1030" at bounding box center [366, 94] width 602 height 22
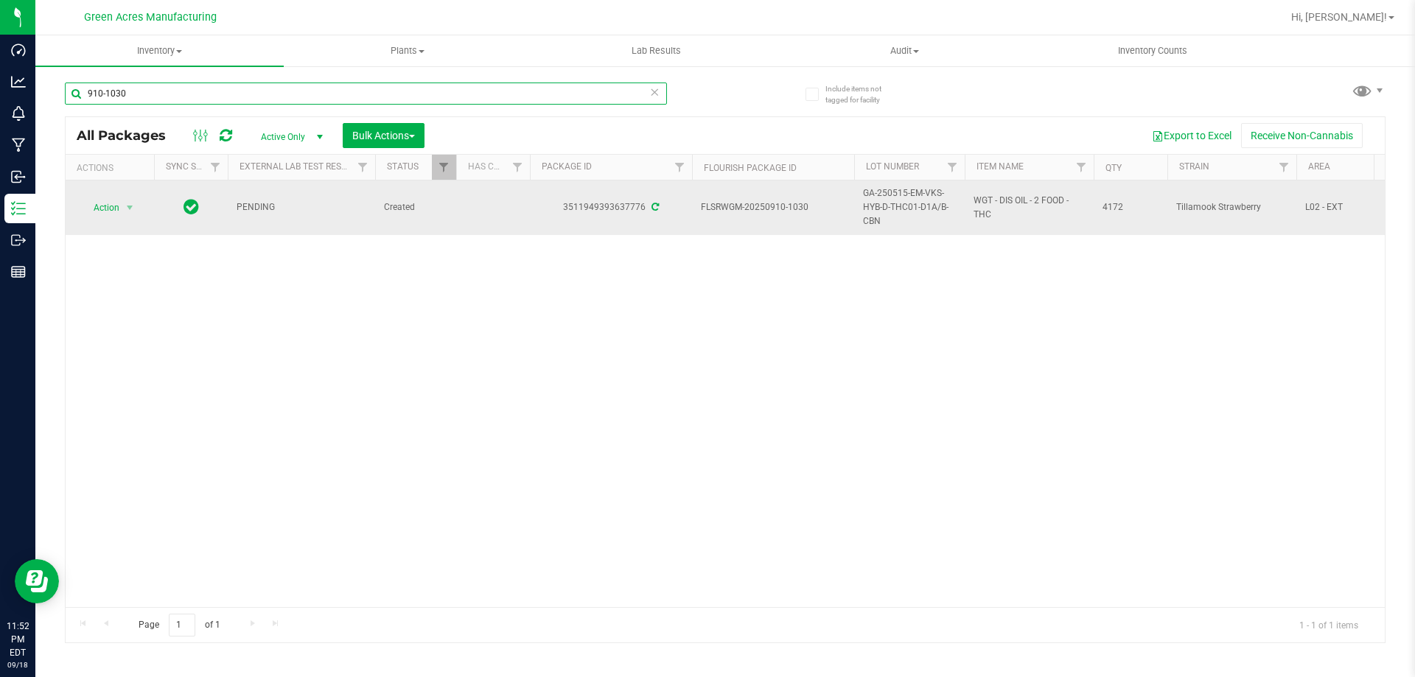
drag, startPoint x: 353, startPoint y: 88, endPoint x: 897, endPoint y: 211, distance: 557.5
click at [350, 88] on input "910-1030" at bounding box center [366, 94] width 602 height 22
paste input "GA-250515-EM-VKS-HYB-D-THC01-D1A/B-CBN"
click at [897, 211] on span "GA-250515-EM-VKS-HYB-D-THC01-D1A/B-CBN" at bounding box center [909, 207] width 93 height 43
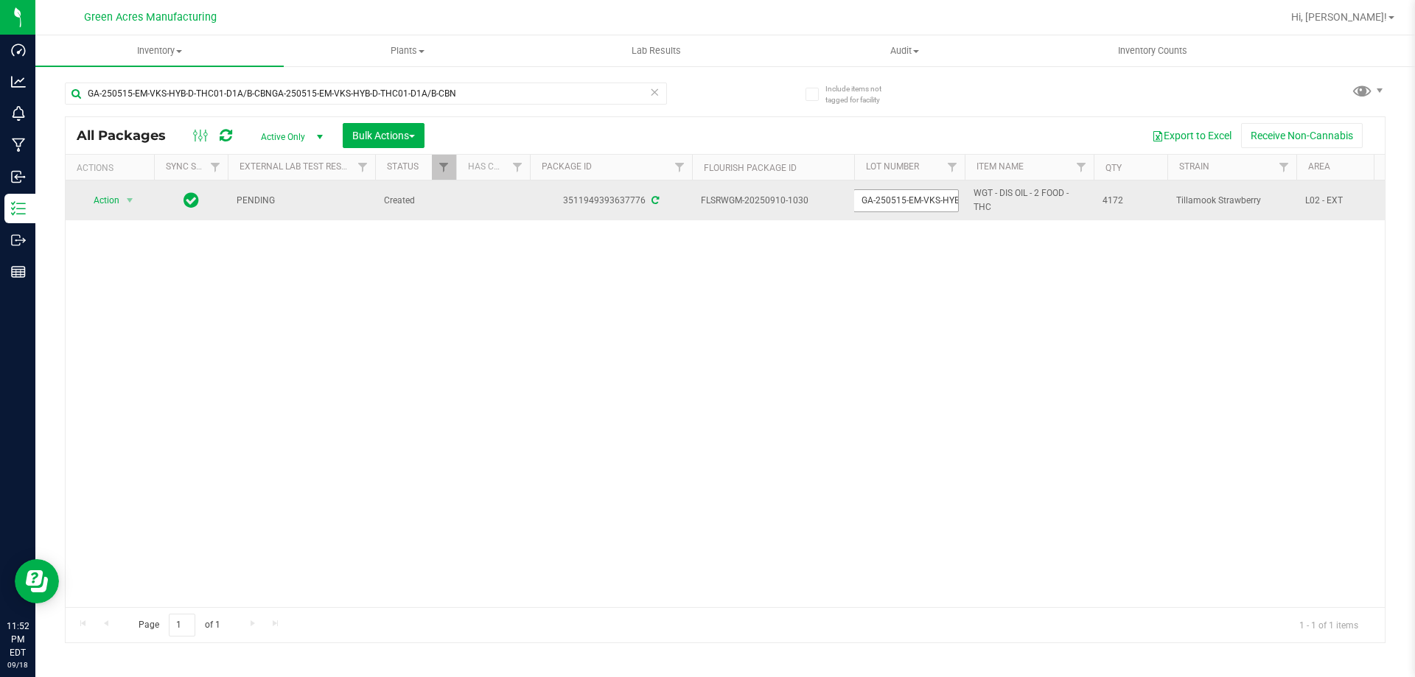
drag, startPoint x: 897, startPoint y: 211, endPoint x: 893, endPoint y: 204, distance: 7.6
click at [894, 206] on input "GA-250515-EM-VKS-HYB-D-THC01-D1A/B-CBN" at bounding box center [905, 200] width 105 height 23
click at [893, 204] on input "GA-250515-EM-VKS-HYB-D-THC01-D1A/B-CBN" at bounding box center [905, 200] width 105 height 23
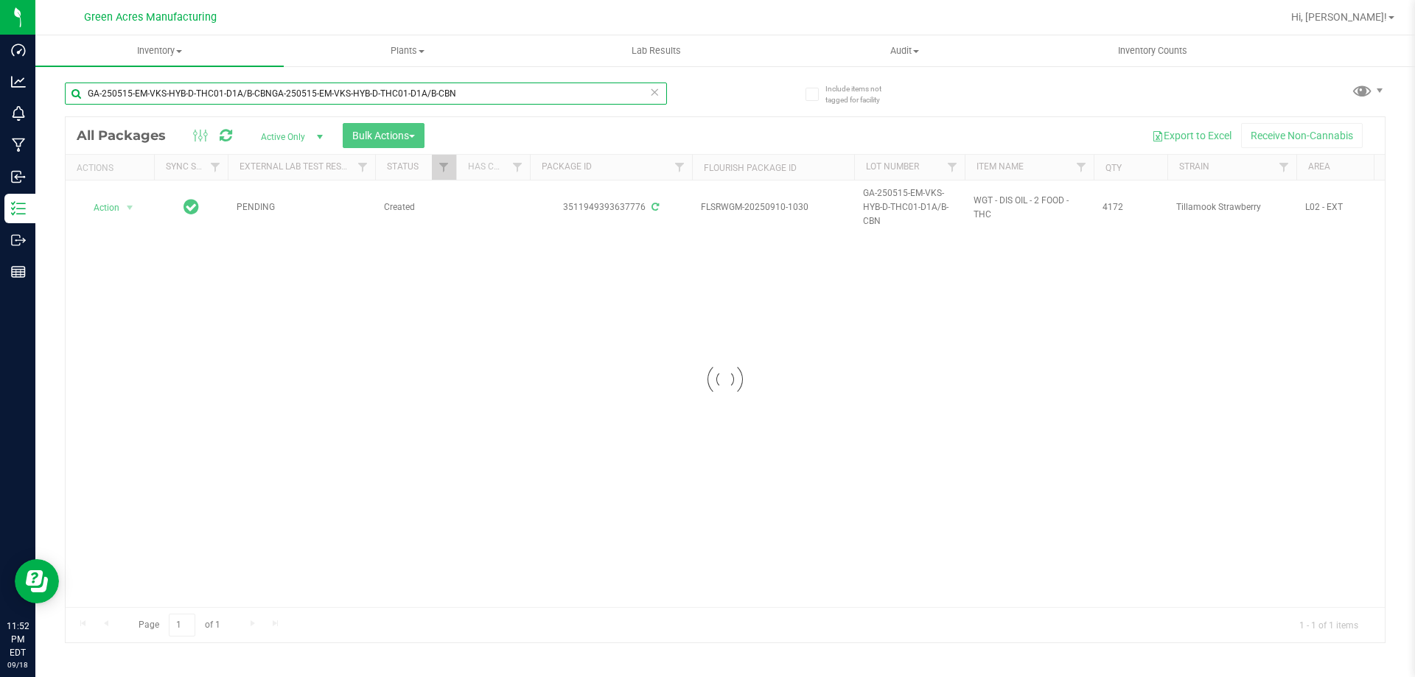
click at [491, 92] on input "GA-250515-EM-VKS-HYB-D-THC01-D1A/B-CBNGA-250515-EM-VKS-HYB-D-THC01-D1A/B-CBN" at bounding box center [366, 94] width 602 height 22
click at [491, 93] on input "GA-250515-EM-VKS-HYB-D-THC01-D1A/B-CBNGA-250515-EM-VKS-HYB-D-THC01-D1A/B-CBN" at bounding box center [366, 94] width 602 height 22
paste input "text"
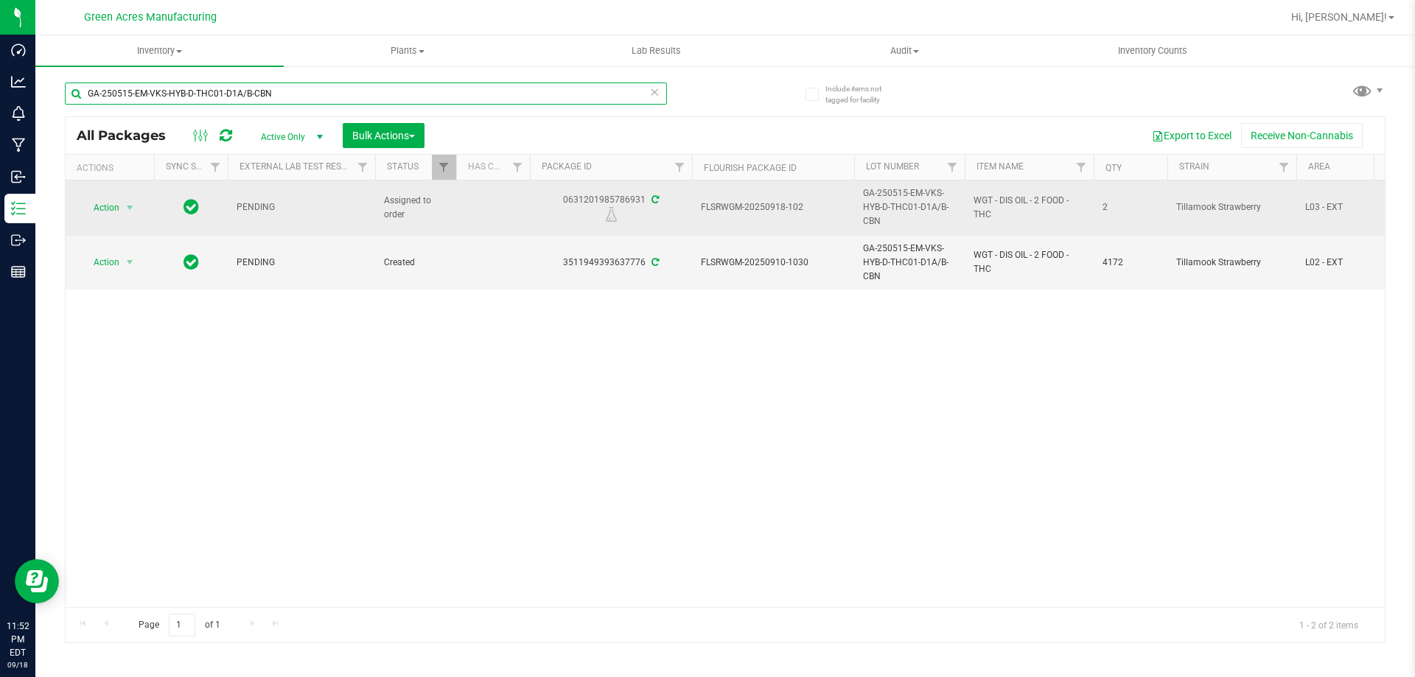
type input "GA-250515-EM-VKS-HYB-D-THC01-D1A/B-CBN"
click at [899, 215] on span "GA-250515-EM-VKS-HYB-D-THC01-D1A/B-CBN" at bounding box center [909, 207] width 93 height 43
click at [947, 410] on div "Action Action Edit attributes Global inventory Locate package Package audit log…" at bounding box center [725, 394] width 1319 height 427
click at [913, 214] on span "GA-250515-EM-VKS-HYB-D-THC01-D1A/B-CBN" at bounding box center [909, 207] width 93 height 43
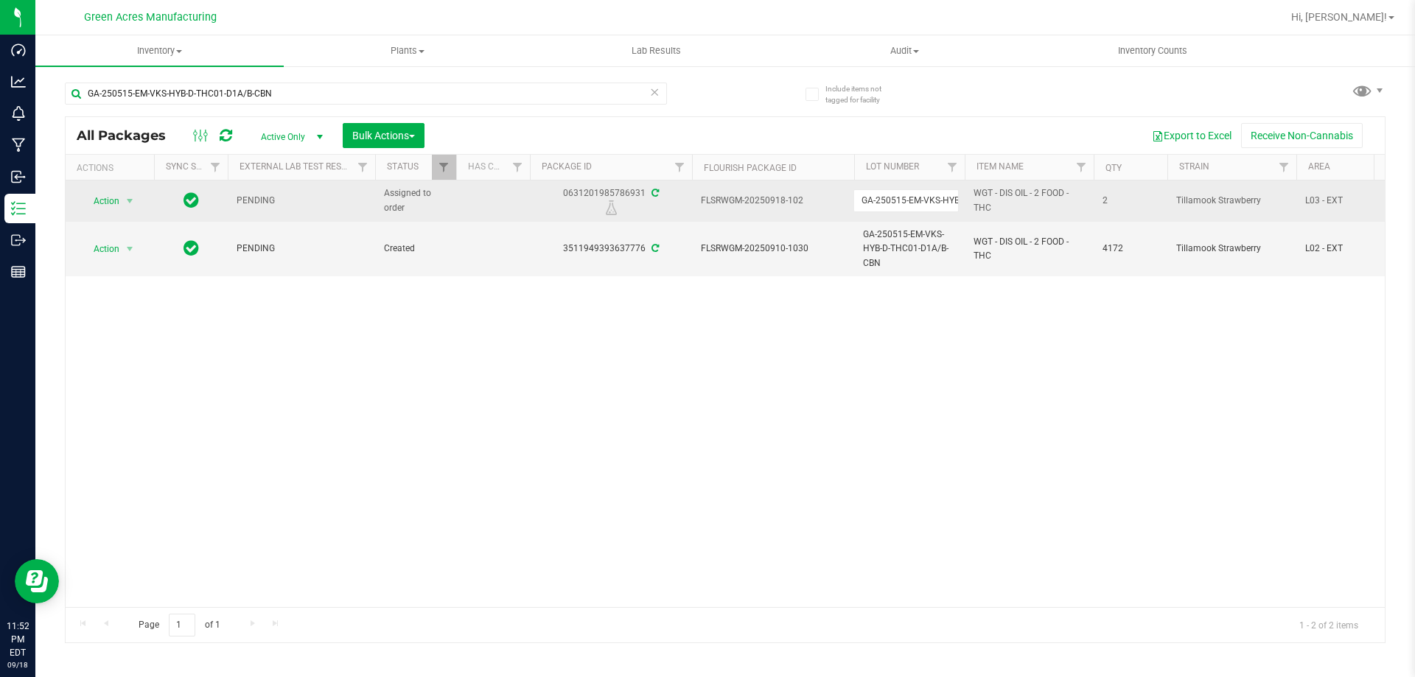
scroll to position [0, 87]
type input "GA-250515-EM-VKS-HYB-D-THC01-D1A/B-CBN-206"
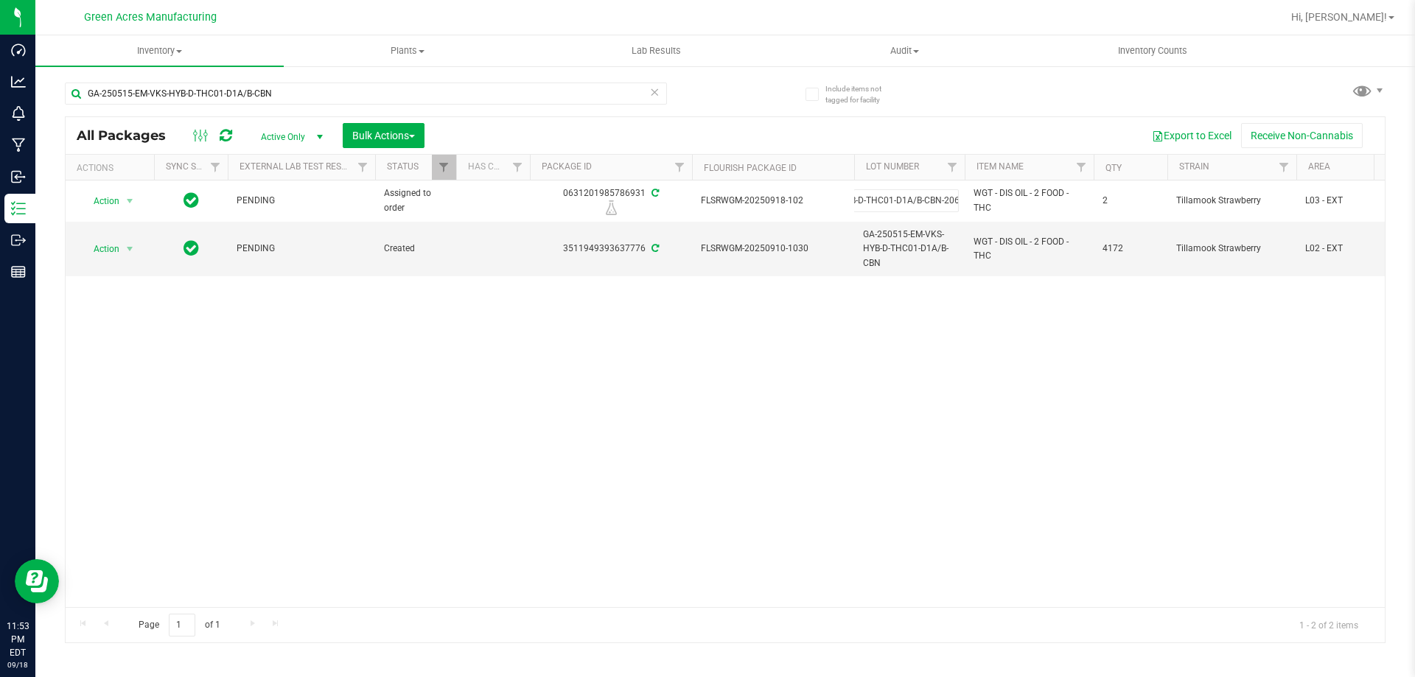
click at [910, 354] on div "All Packages Active Only Active Only Lab Samples Locked All External Internal B…" at bounding box center [725, 379] width 1320 height 527
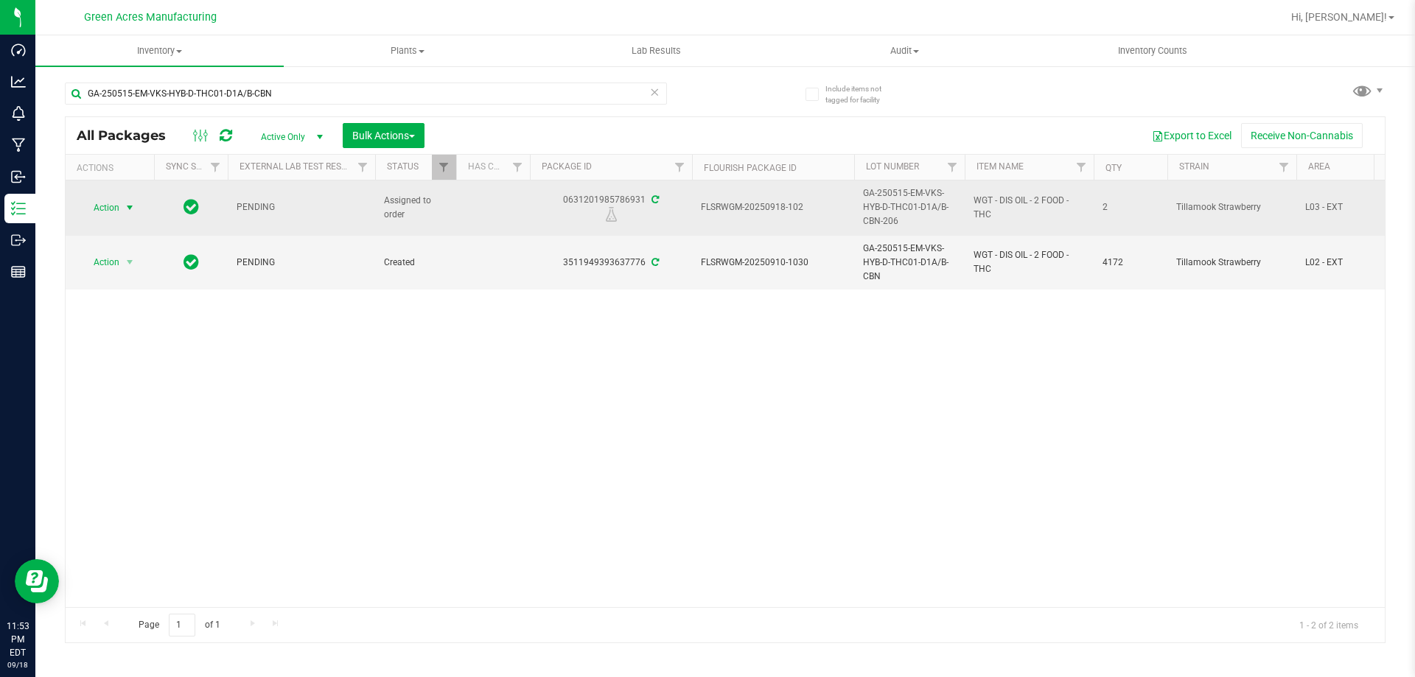
click at [119, 210] on span "Action" at bounding box center [100, 207] width 40 height 21
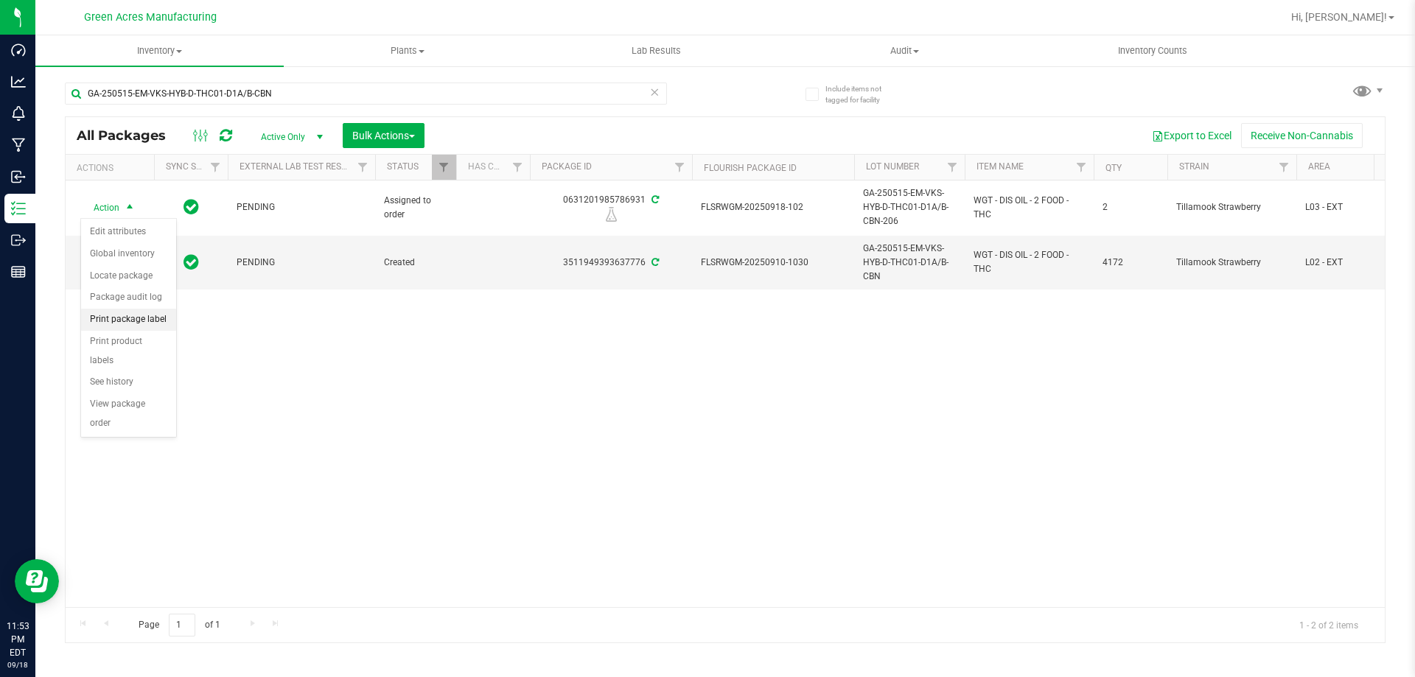
click at [116, 319] on li "Print package label" at bounding box center [128, 320] width 95 height 22
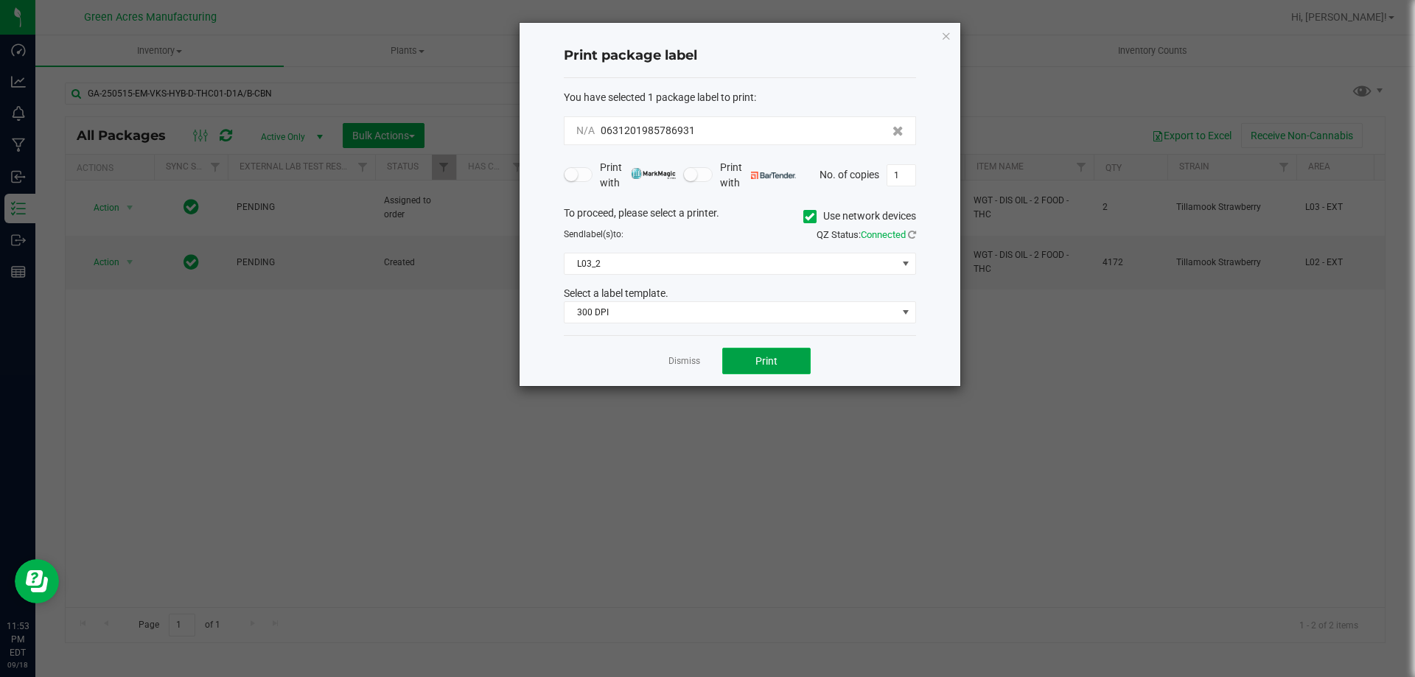
click at [794, 360] on button "Print" at bounding box center [766, 361] width 88 height 27
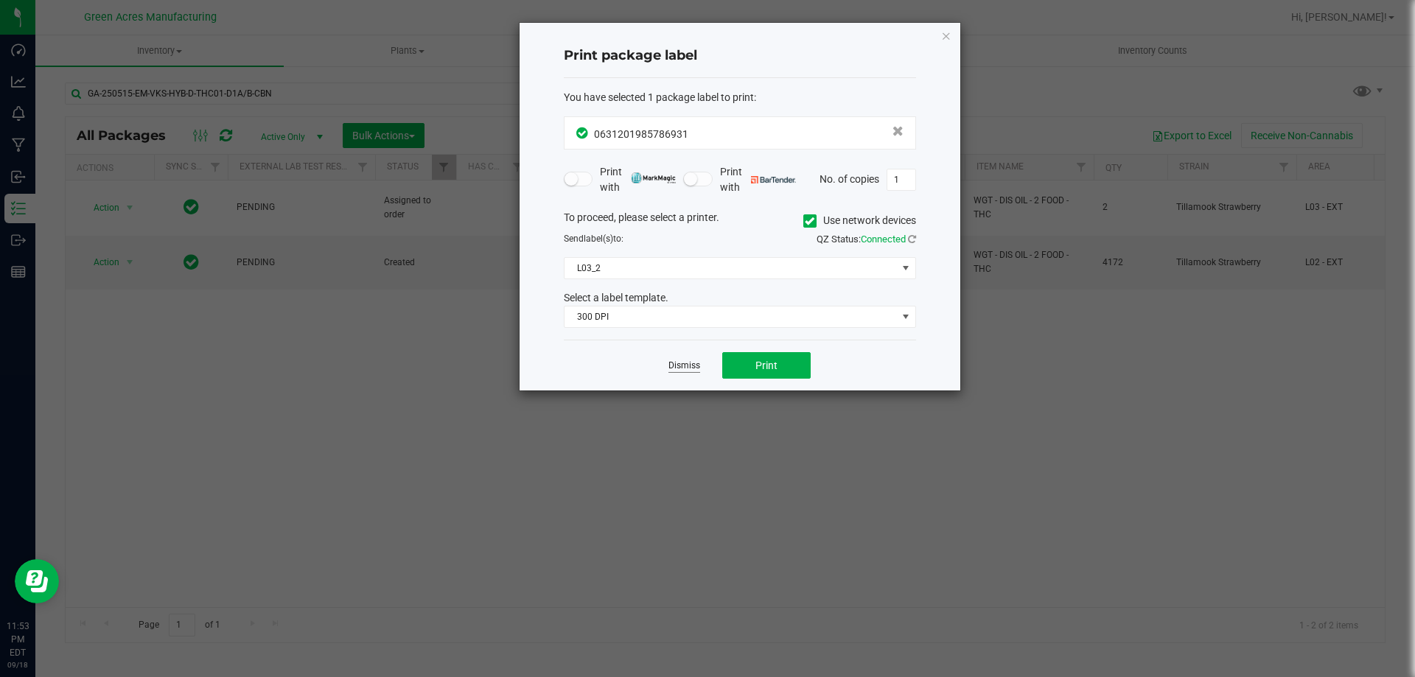
click at [679, 364] on link "Dismiss" at bounding box center [684, 366] width 32 height 13
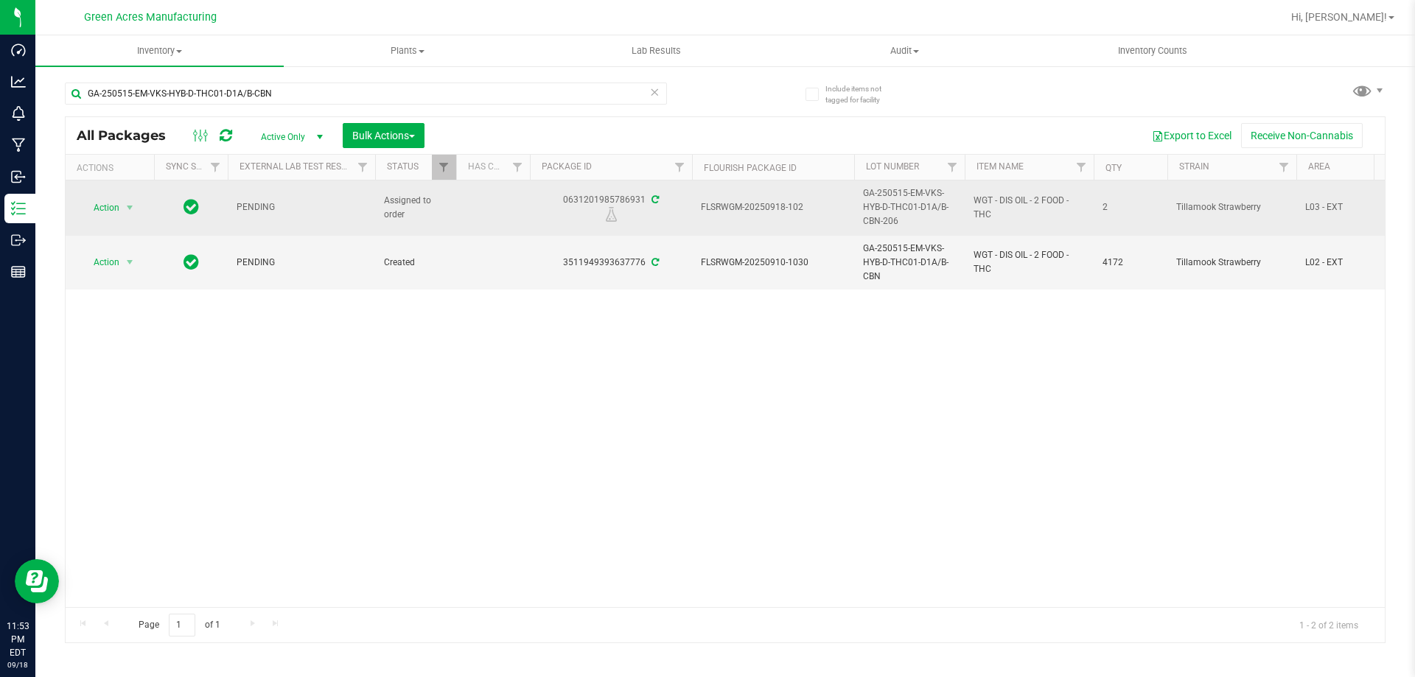
click at [895, 205] on span "GA-250515-EM-VKS-HYB-D-THC01-D1A/B-CBN-206" at bounding box center [909, 207] width 93 height 43
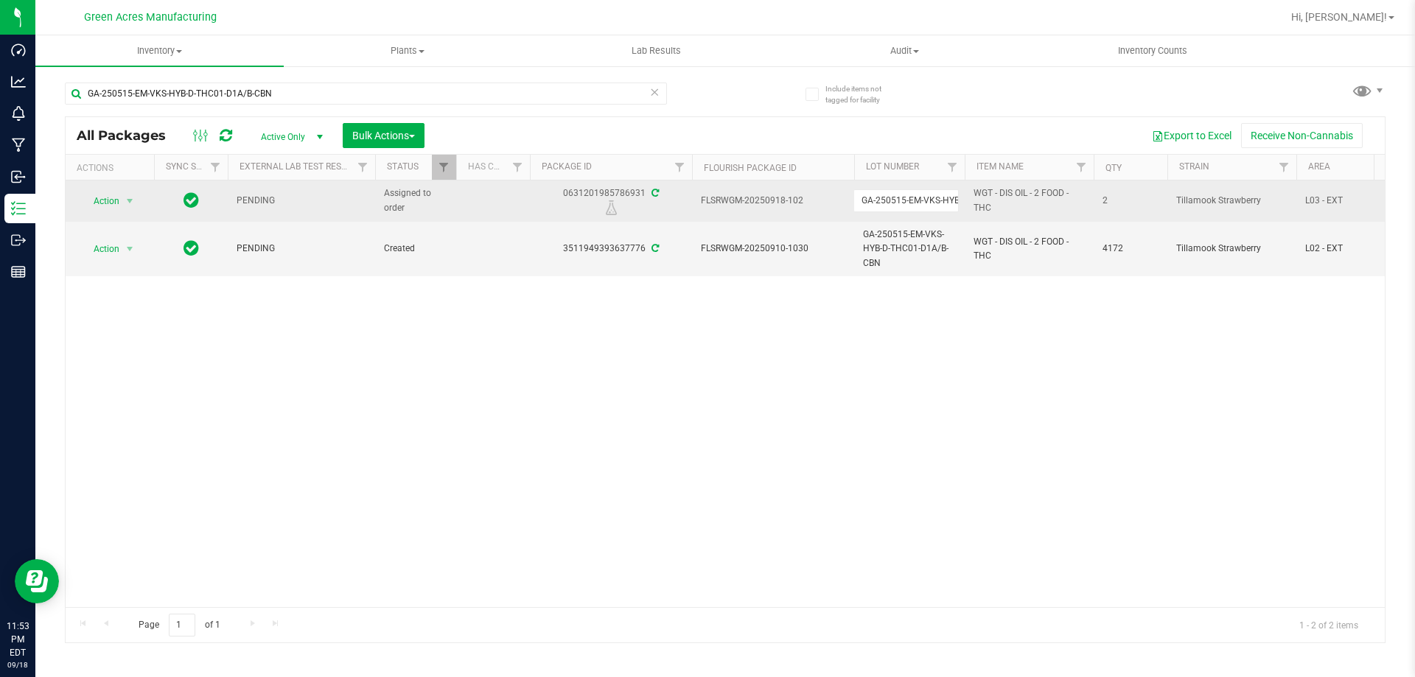
scroll to position [0, 104]
click at [895, 205] on input "GA-250515-EM-VKS-HYB-D-THC01-D1A/B-CBN-206" at bounding box center [905, 200] width 105 height 23
click at [894, 206] on input "GA-250515-EM-VKS-HYB-D-THC01-D1A/B-CBN-206" at bounding box center [905, 200] width 105 height 23
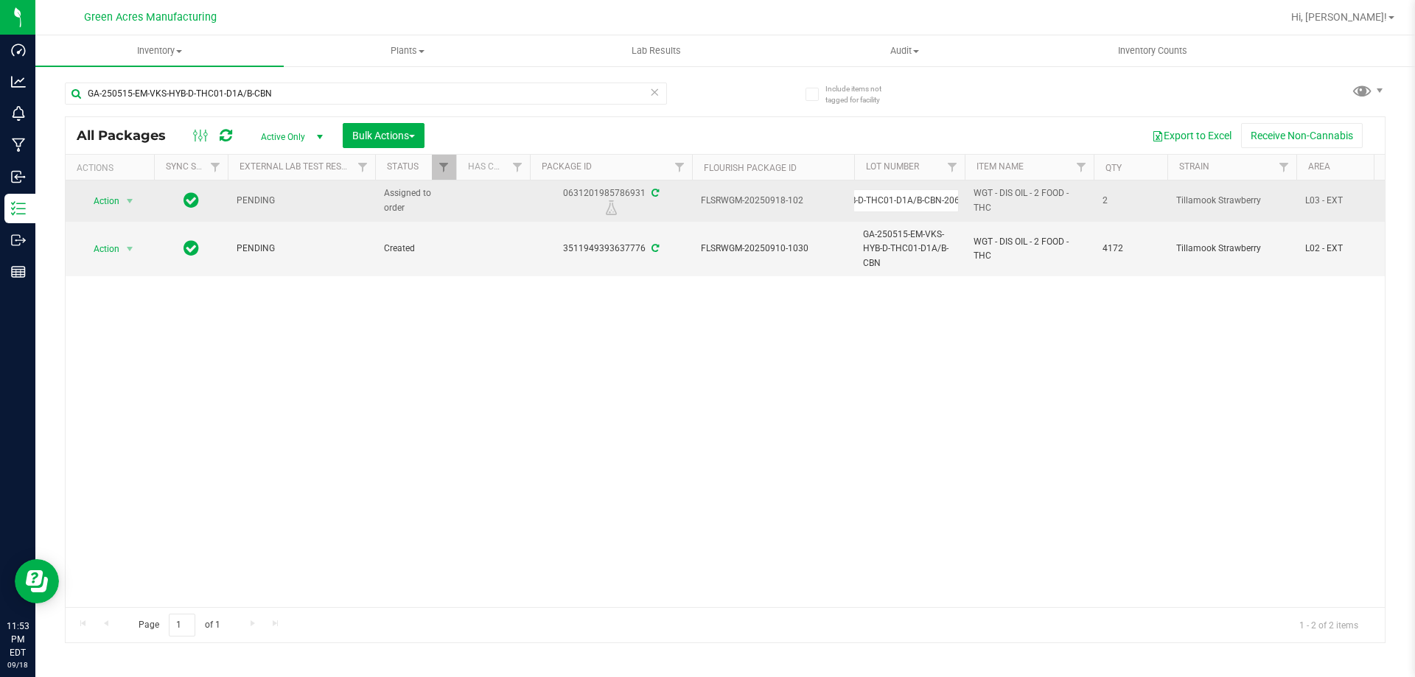
click at [835, 208] on td "FLSRWGM-20250918-102" at bounding box center [773, 201] width 162 height 41
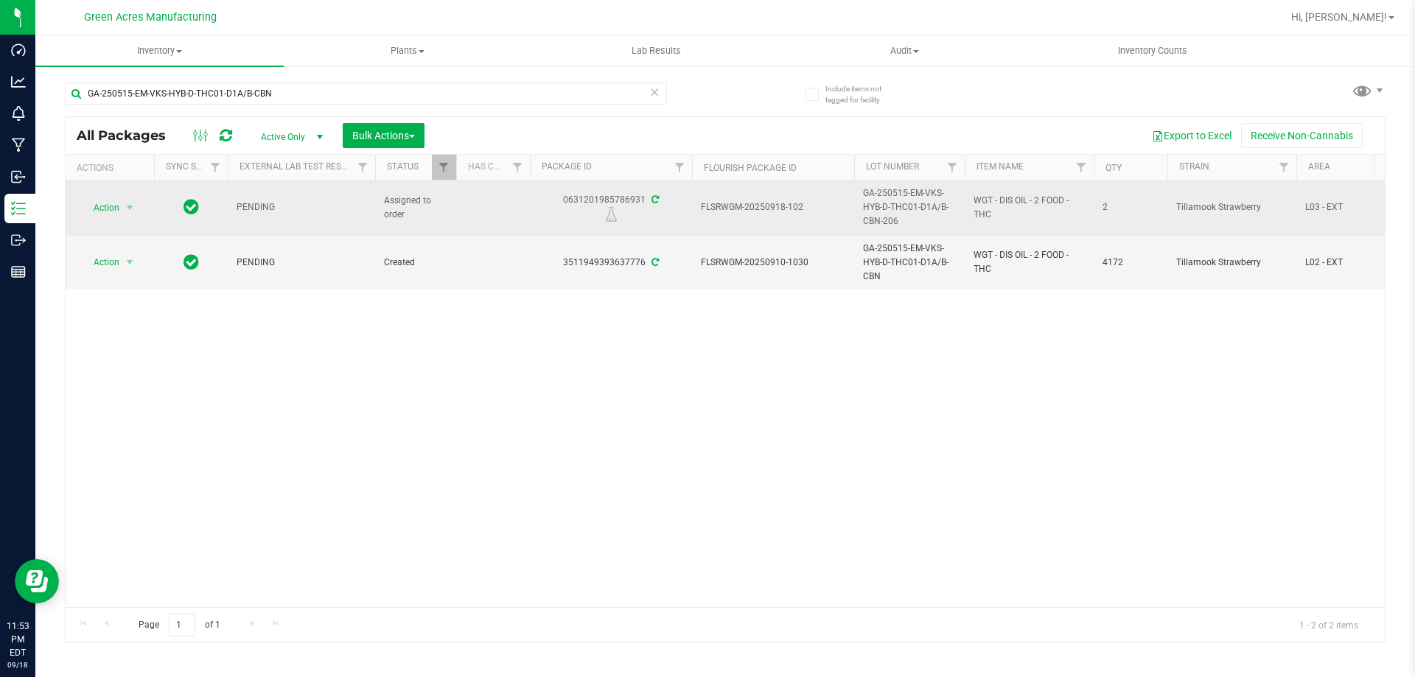
drag, startPoint x: 899, startPoint y: 224, endPoint x: 699, endPoint y: 203, distance: 200.7
copy tr "FLSRWGM-20250918-102 GA-250515-EM-VKS-HYB-D-THC01-D1A/B-CBN-206"
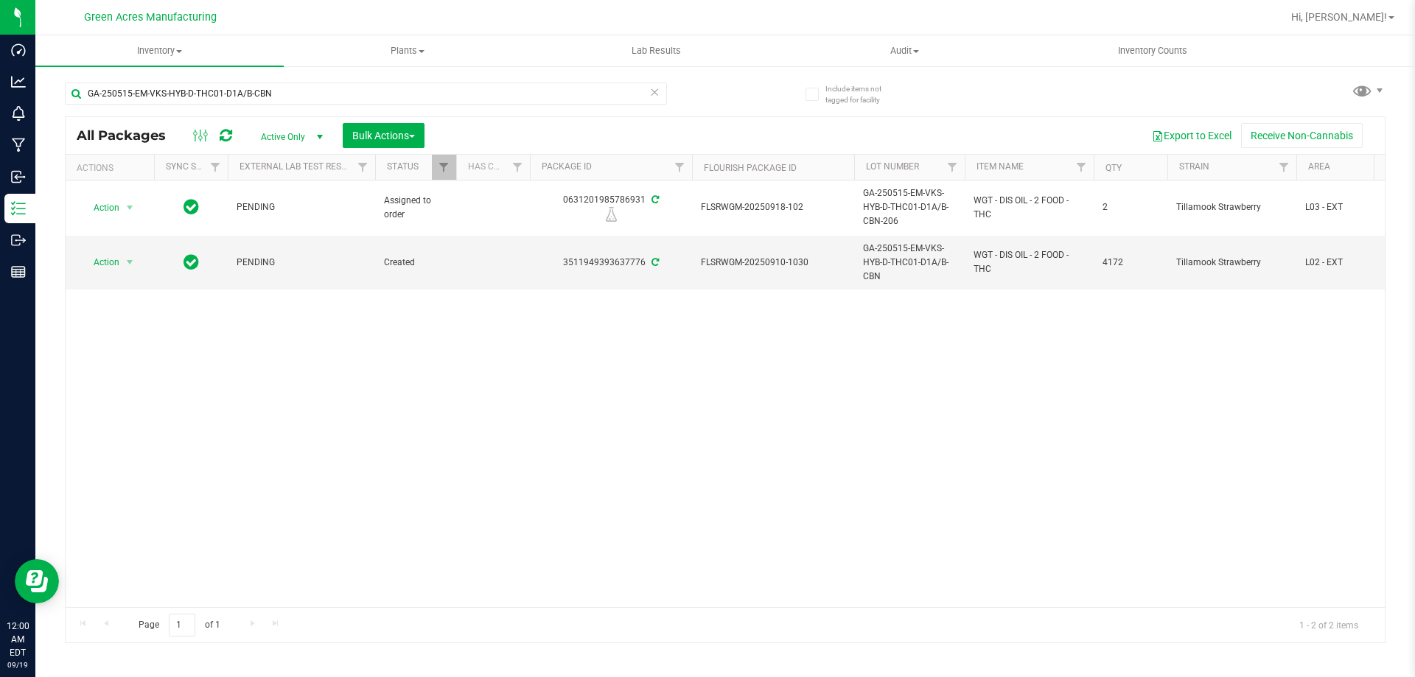
click at [736, 320] on div "Action Action Edit attributes Global inventory Locate package Package audit log…" at bounding box center [725, 394] width 1319 height 427
click at [94, 261] on span "Action" at bounding box center [100, 262] width 40 height 21
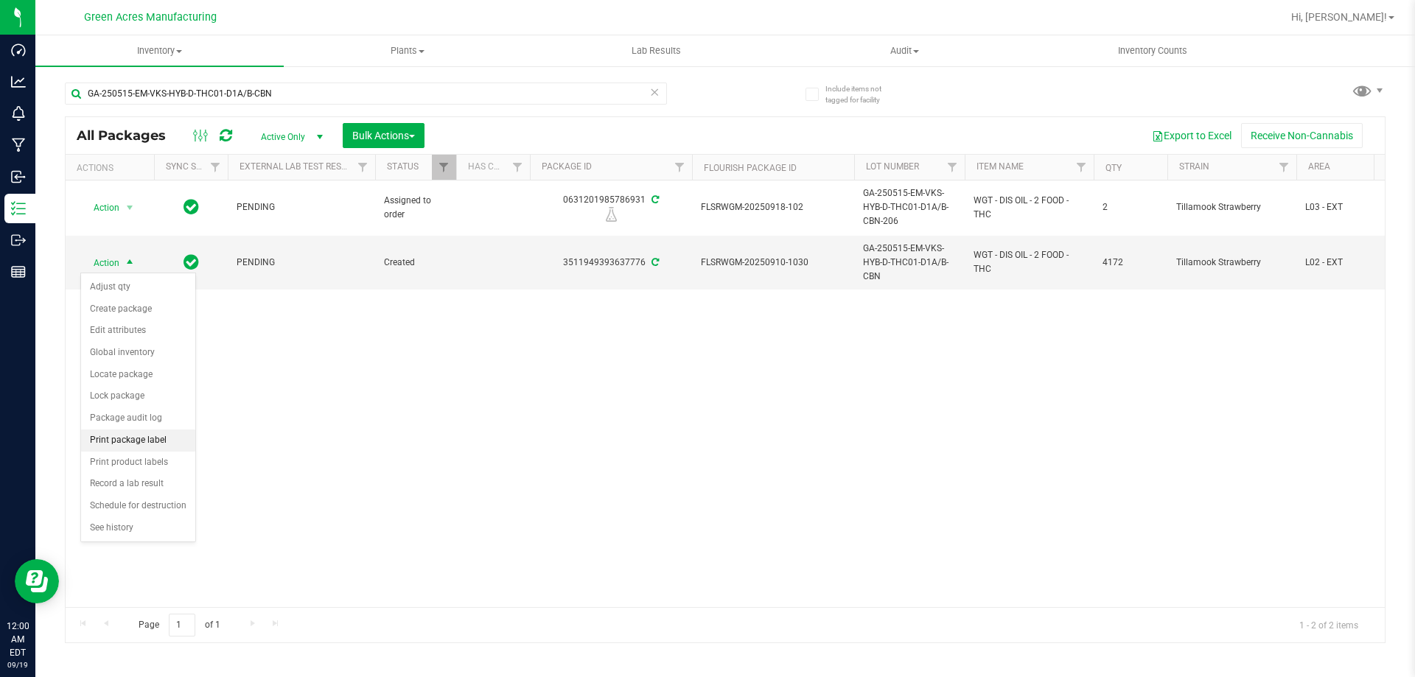
drag, startPoint x: 147, startPoint y: 439, endPoint x: 172, endPoint y: 441, distance: 24.4
click at [147, 440] on li "Print package label" at bounding box center [138, 441] width 114 height 22
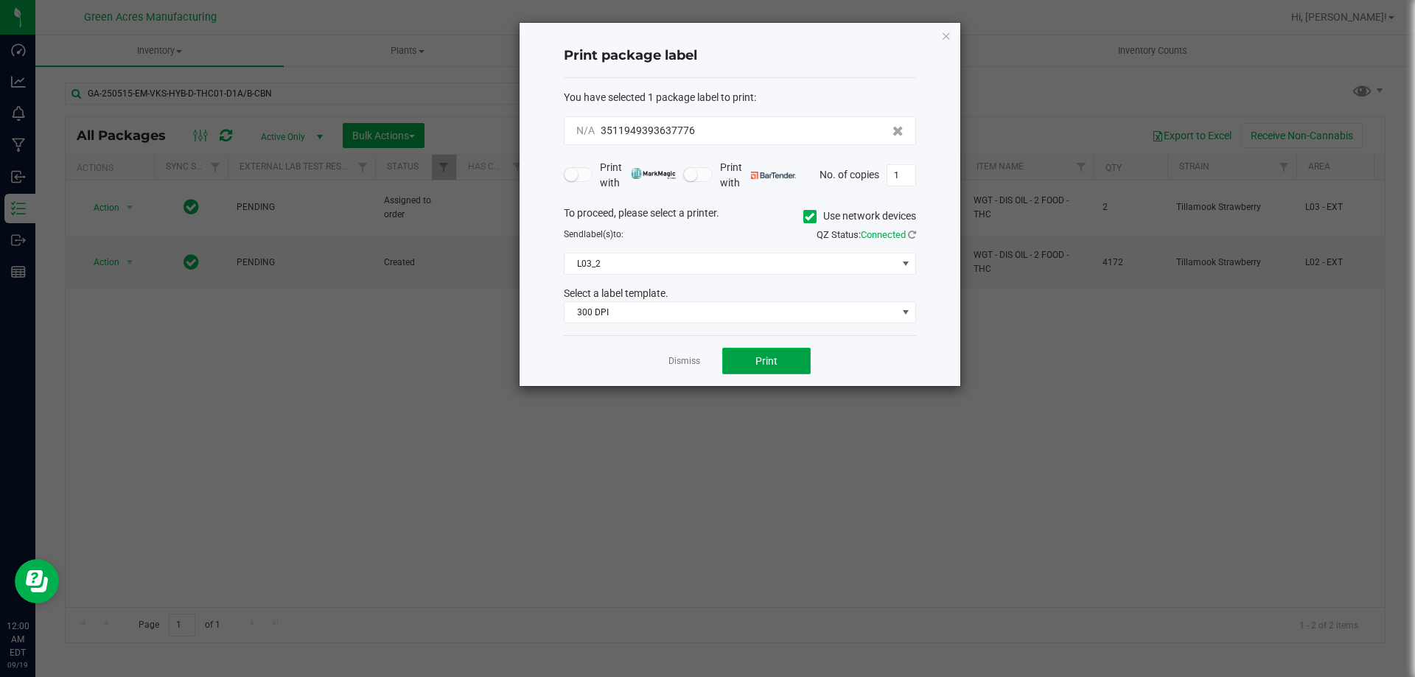
click at [746, 364] on button "Print" at bounding box center [766, 361] width 88 height 27
click at [745, 364] on button "Print" at bounding box center [766, 361] width 88 height 27
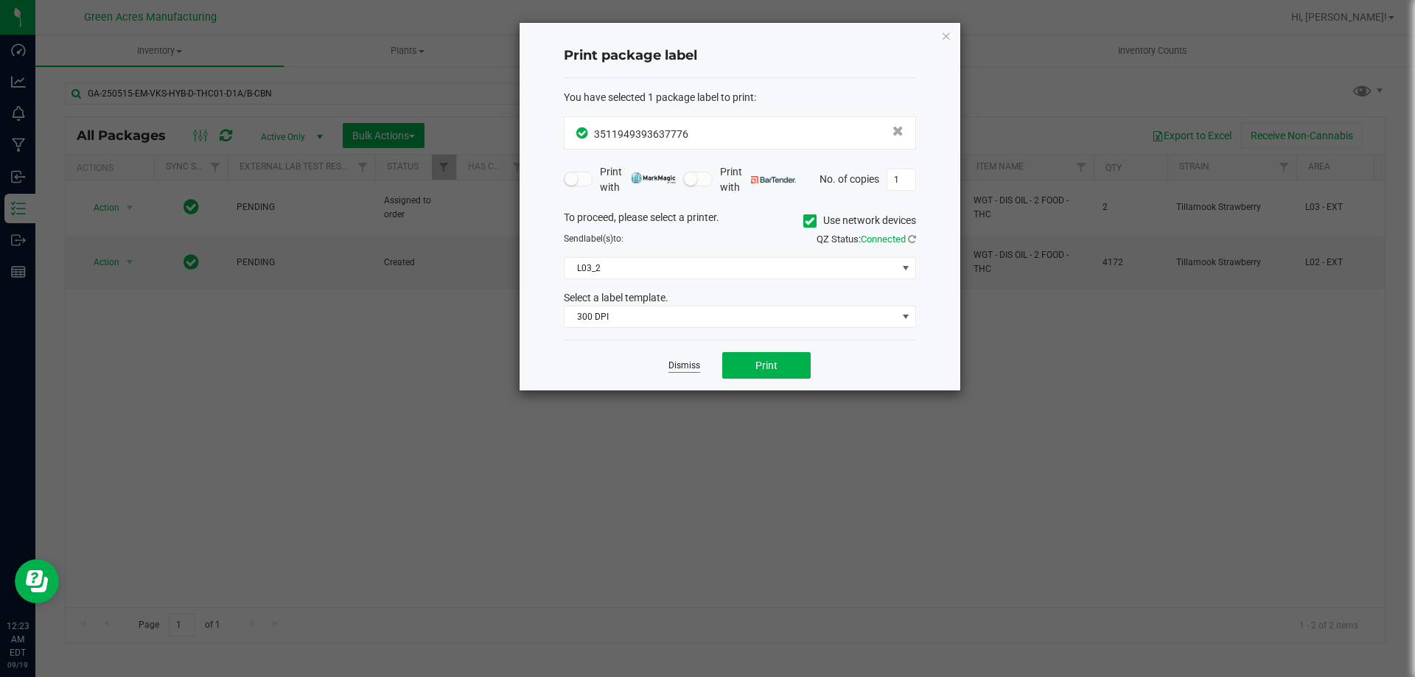
click at [684, 366] on link "Dismiss" at bounding box center [684, 366] width 32 height 13
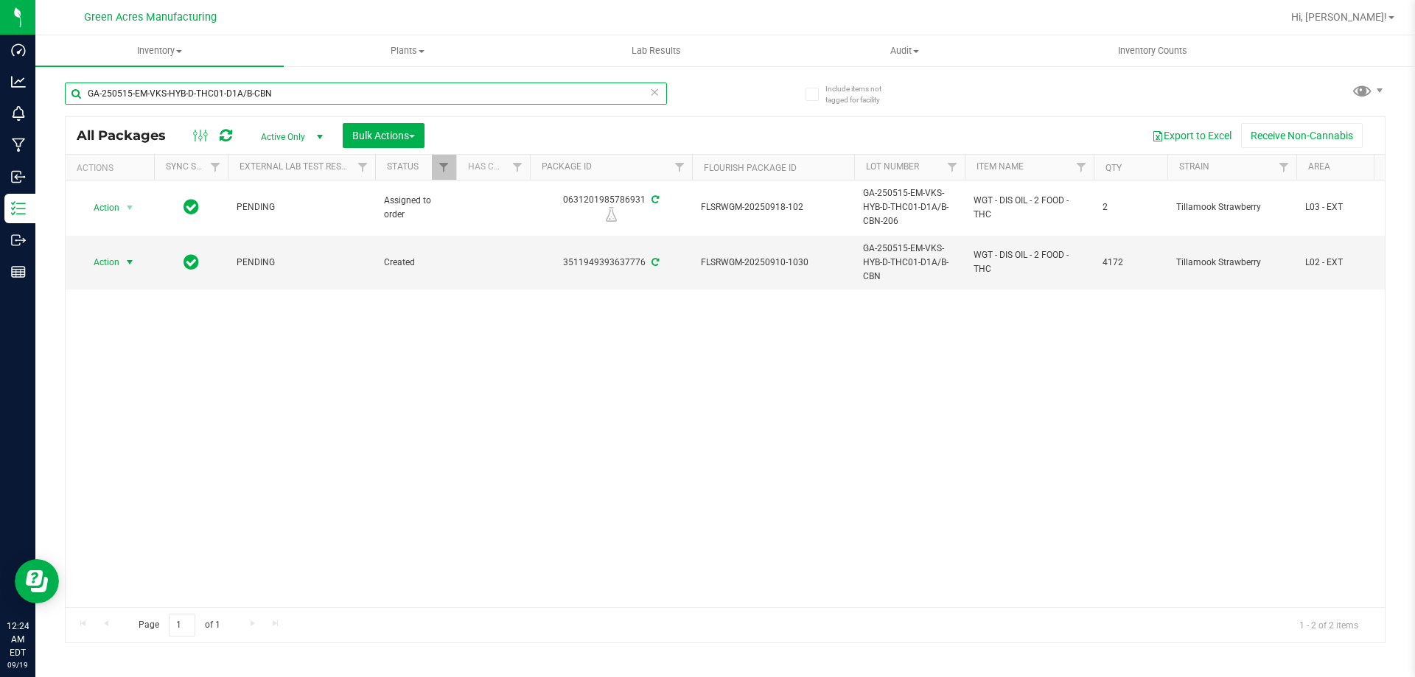
click at [422, 92] on input "GA-250515-EM-VKS-HYB-D-THC01-D1A/B-CBN" at bounding box center [366, 94] width 602 height 22
click at [421, 91] on input "GA-250515-EM-VKS-HYB-D-THC01-D1A/B-CBN" at bounding box center [366, 94] width 602 height 22
click at [418, 91] on input "GA-250515-EM-VKS-HYB-D-THC01-D1A/B-CBN" at bounding box center [366, 94] width 602 height 22
paste input "GA-250917-EM-VKS-HYB-T-THC01"
click at [413, 91] on input "GA-250515-EM-VKS-HYB-D-THC01-D1A/B-GA-250917-EM-VKS-HYB-T-THC01" at bounding box center [366, 94] width 602 height 22
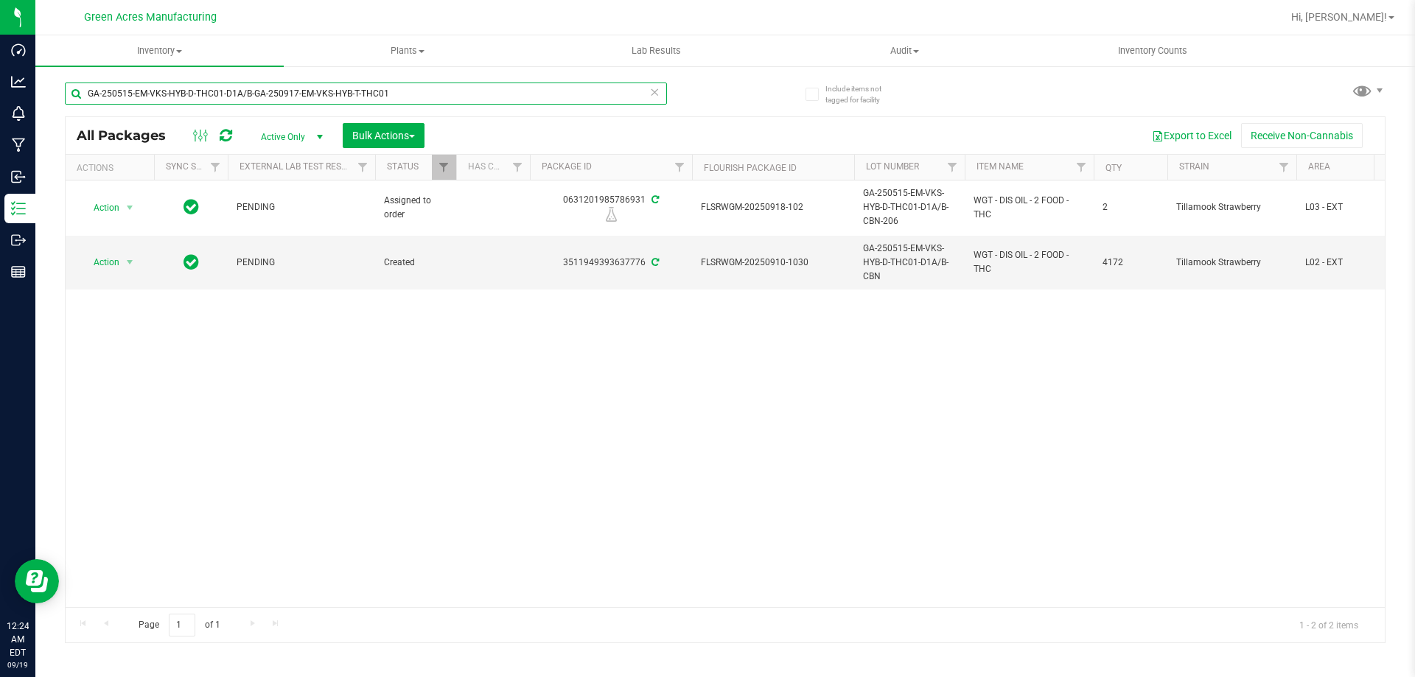
click at [413, 91] on input "GA-250515-EM-VKS-HYB-D-THC01-D1A/B-GA-250917-EM-VKS-HYB-T-THC01" at bounding box center [366, 94] width 602 height 22
paste input "text"
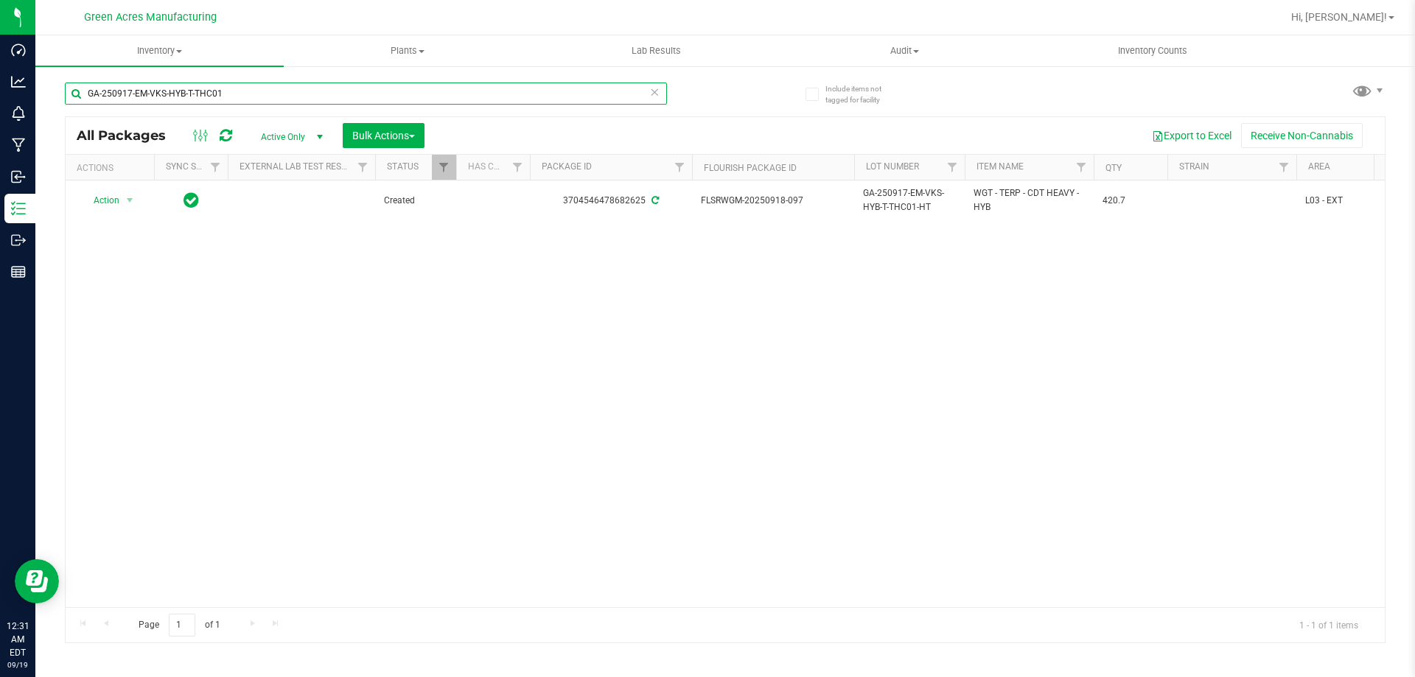
click at [557, 84] on input "GA-250917-EM-VKS-HYB-T-THC01" at bounding box center [366, 94] width 602 height 22
click at [556, 84] on input "GA-250917-EM-VKS-HYB-T-THC01" at bounding box center [366, 94] width 602 height 22
paste input "8-ETH-HYB-D-THCA05"
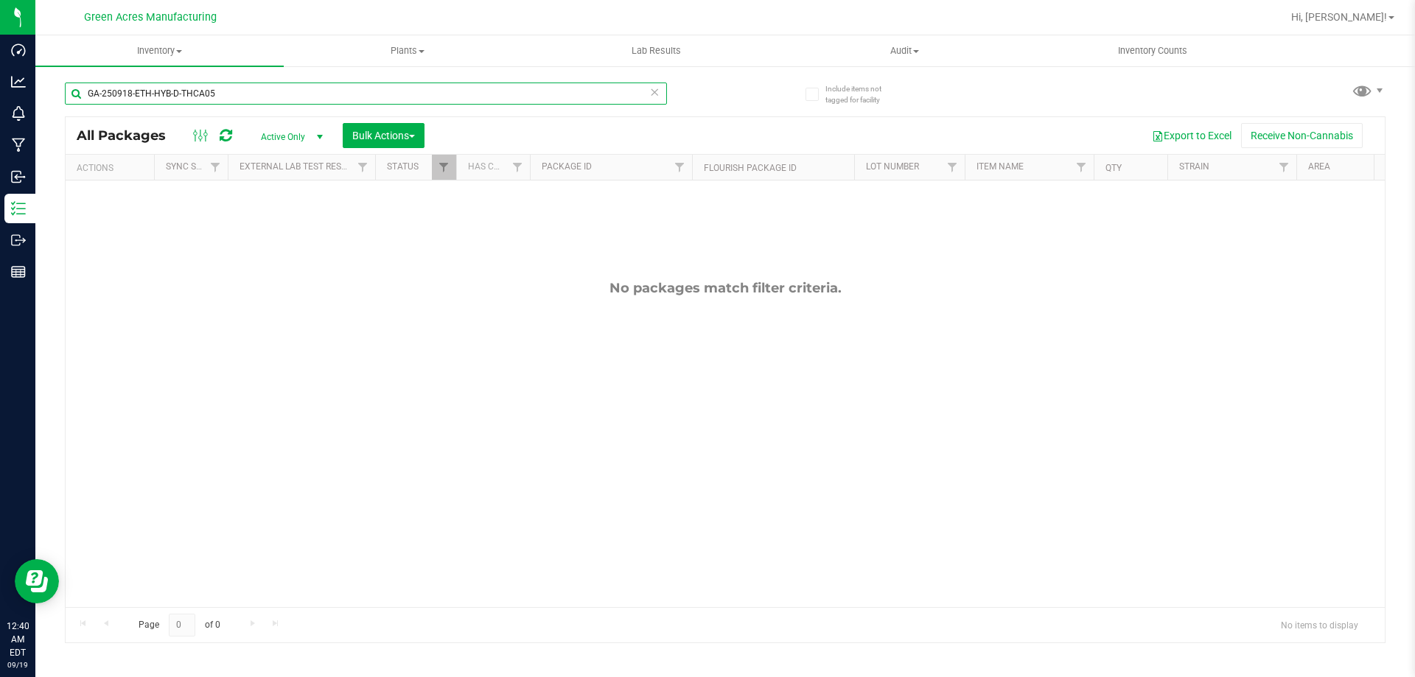
click at [293, 97] on input "GA-250918-ETH-HYB-D-THCA05" at bounding box center [366, 94] width 602 height 22
click at [291, 98] on input "GA-250918-ETH-HYB-D-THCA05" at bounding box center [366, 94] width 602 height 22
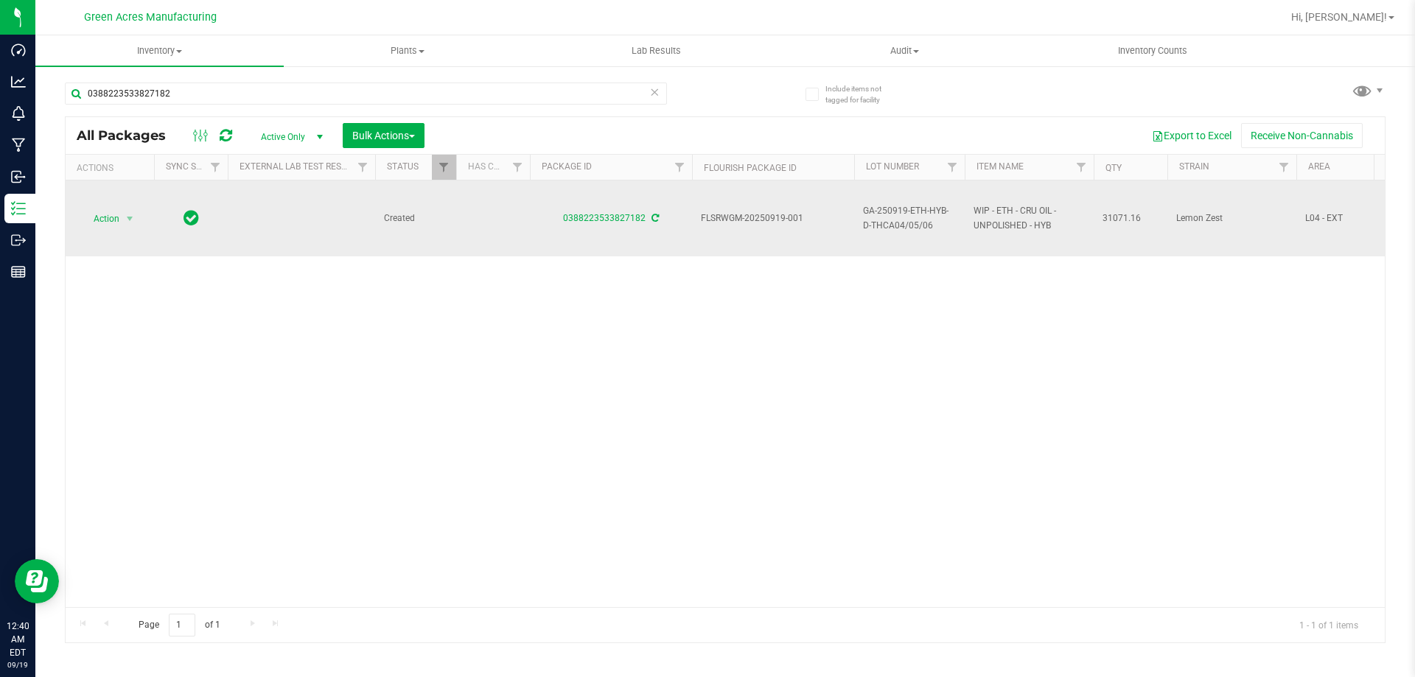
click at [902, 222] on span "GA-250919-ETH-HYB-D-THCA04/05/06" at bounding box center [909, 218] width 93 height 28
click at [902, 222] on input "GA-250919-ETH-HYB-D-THCA04/05/06" at bounding box center [905, 218] width 105 height 23
click at [428, 92] on input "0388223533827182" at bounding box center [366, 94] width 602 height 22
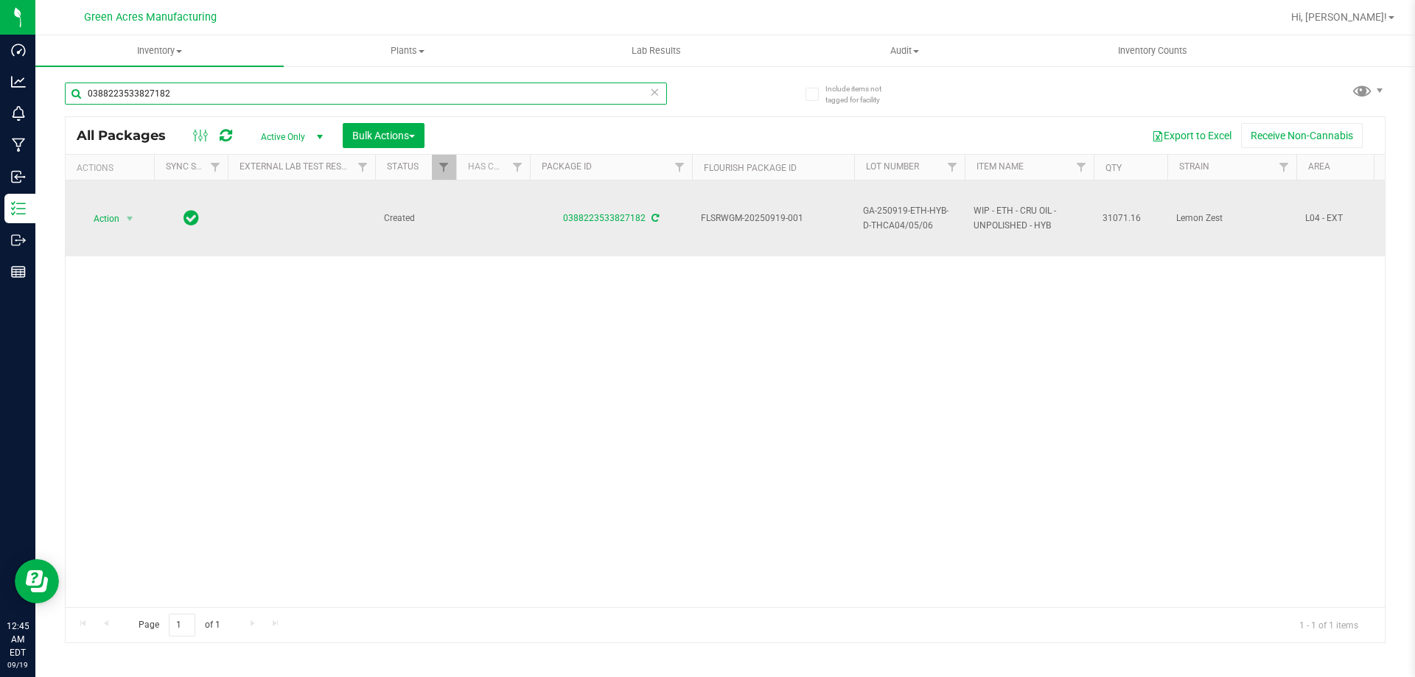
click at [427, 92] on input "0388223533827182" at bounding box center [366, 94] width 602 height 22
paste input "GA-250917-EM-VKS-HYB-T-THC01"
click at [426, 92] on input "GA-250917-EM-VKS-HYB-T-THC01" at bounding box center [366, 94] width 602 height 22
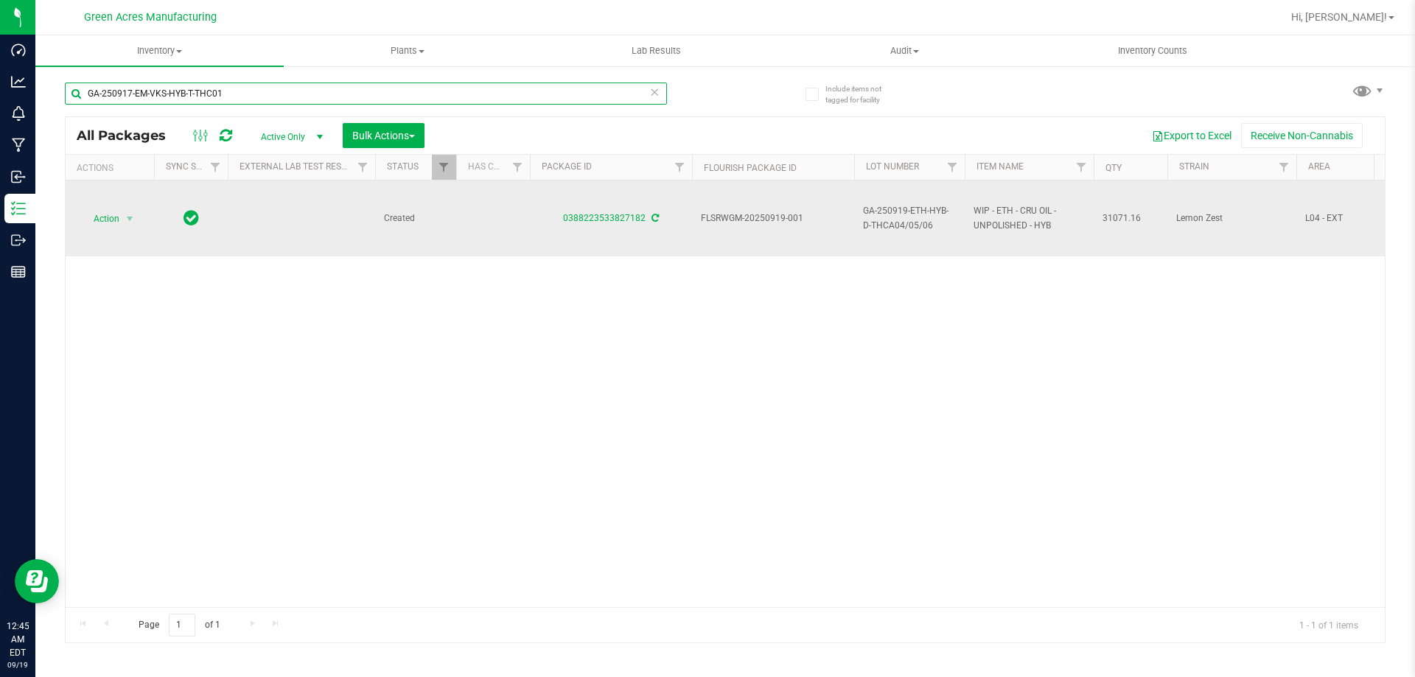
click at [426, 92] on input "GA-250917-EM-VKS-HYB-T-THC01" at bounding box center [366, 94] width 602 height 22
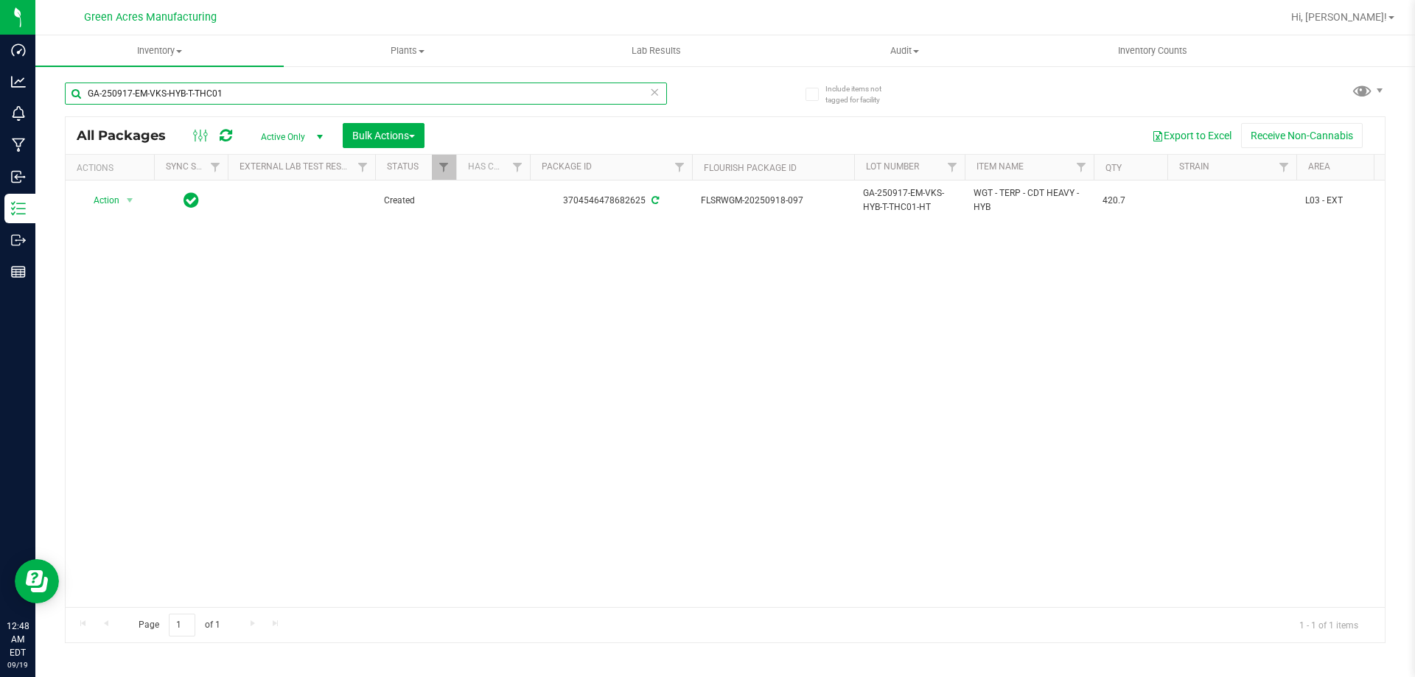
paste input "8-EM-VKS-HYB-D"
click at [556, 95] on input "GA-250918-EM-VKS-HYB-D-THC01" at bounding box center [366, 94] width 602 height 22
type input "GA-250918-EM-VKS-HYB-D-THC01"
